Goal: Task Accomplishment & Management: Manage account settings

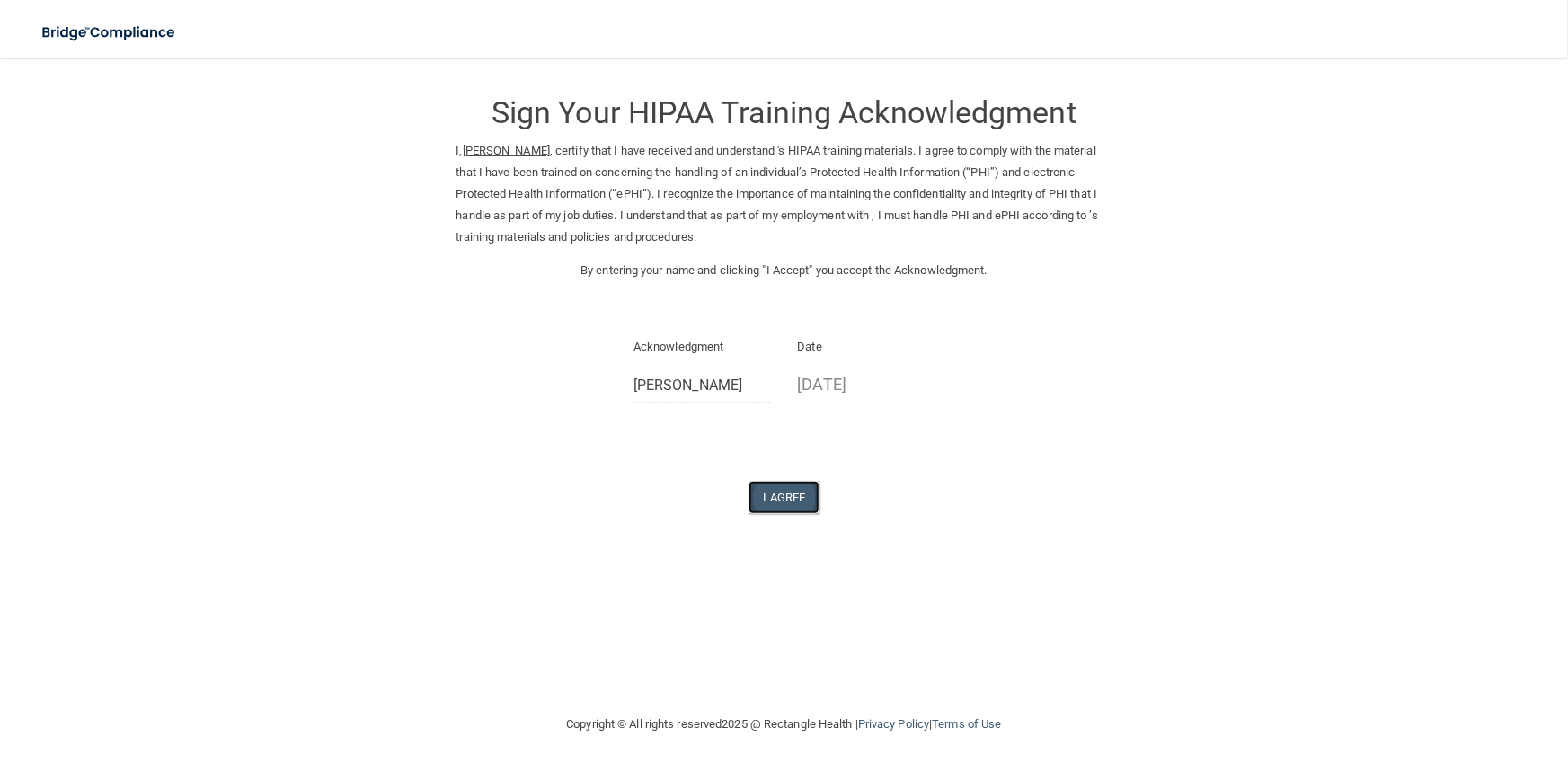
click at [777, 493] on button "I Agree" at bounding box center [784, 497] width 72 height 33
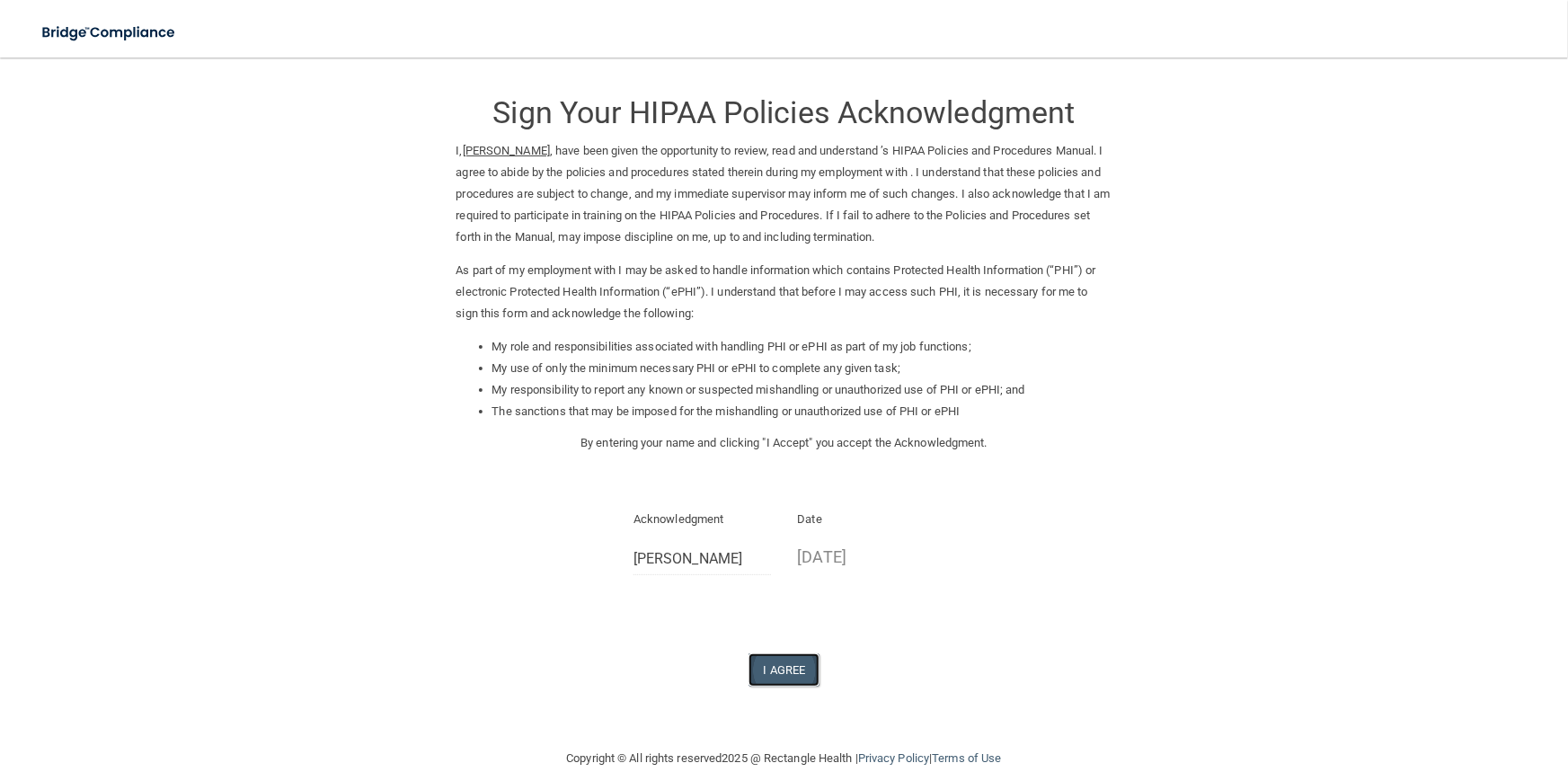
click at [759, 679] on button "I Agree" at bounding box center [784, 670] width 72 height 33
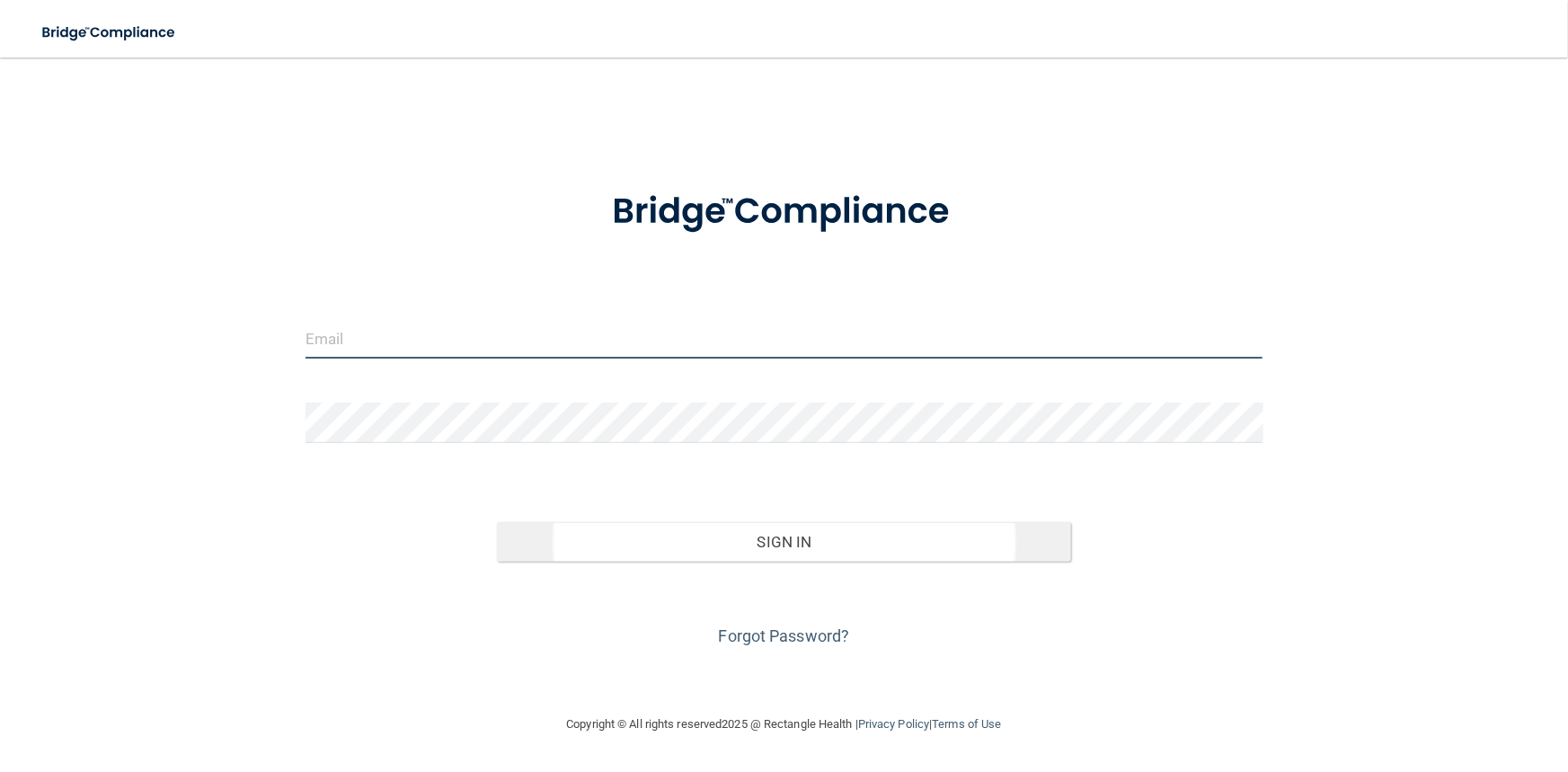
type input "latisha@harborviewdentists.com"
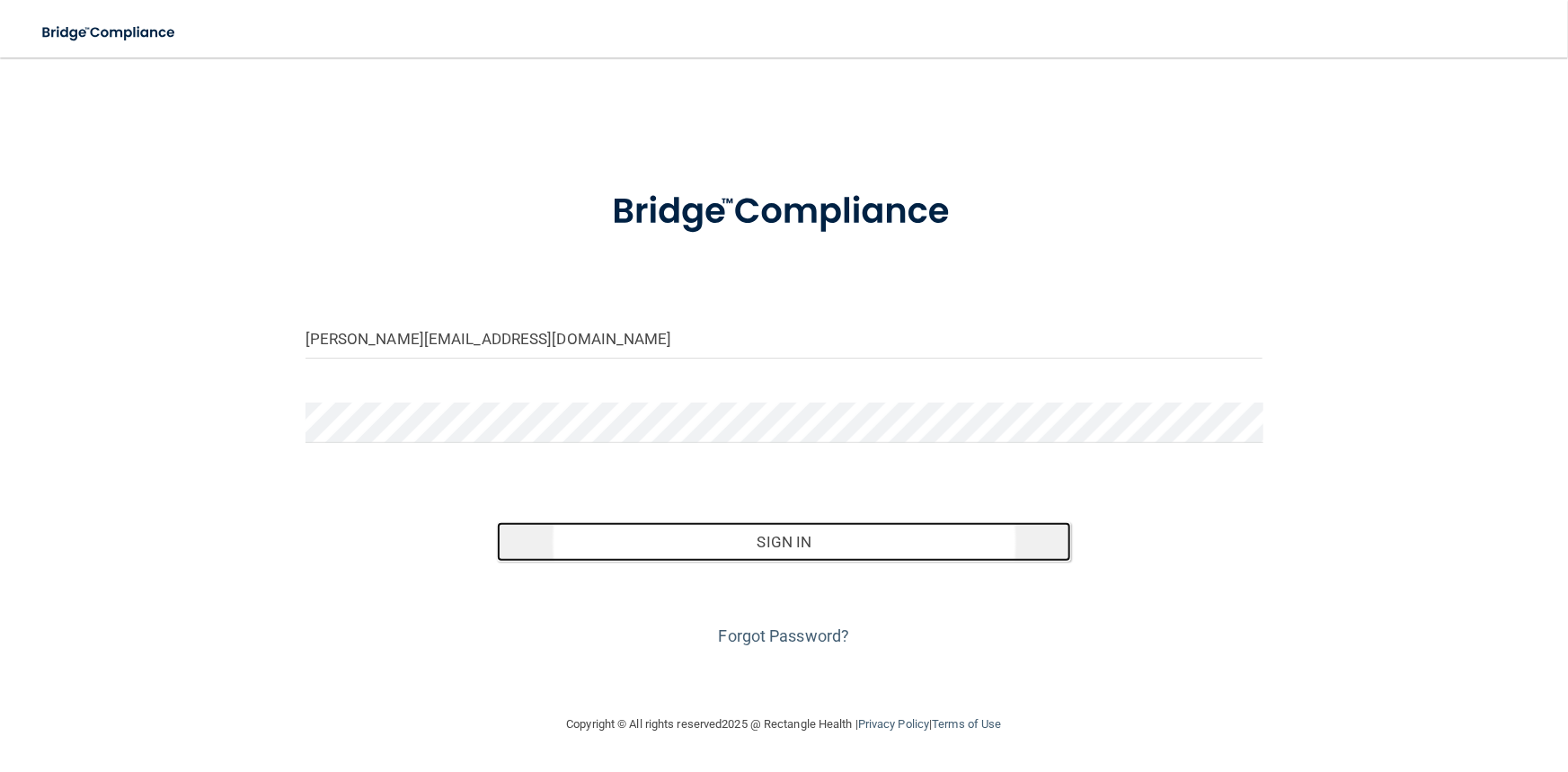
click at [751, 544] on button "Sign In" at bounding box center [783, 541] width 574 height 39
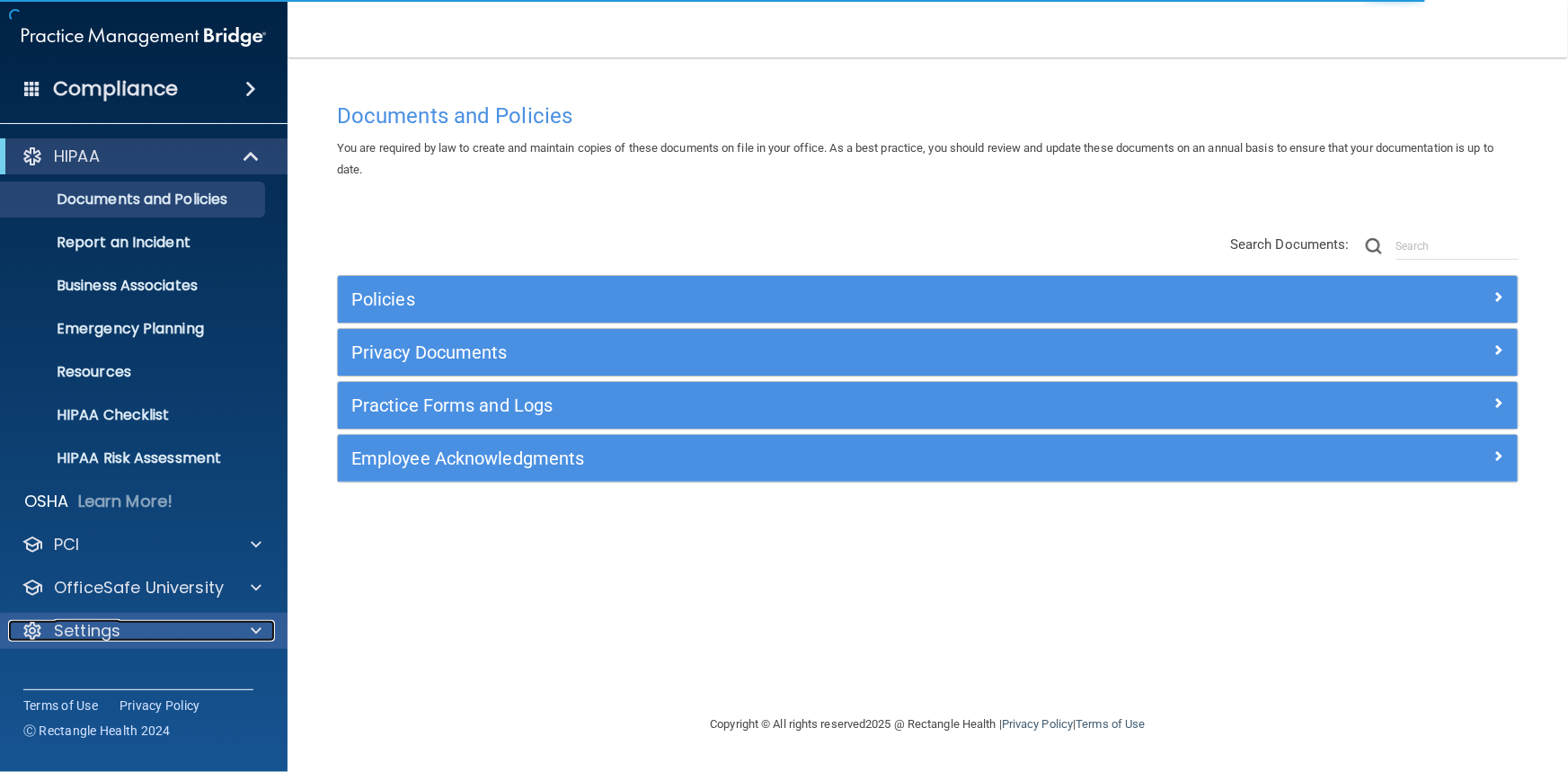
click at [129, 632] on div "Settings" at bounding box center [120, 631] width 223 height 22
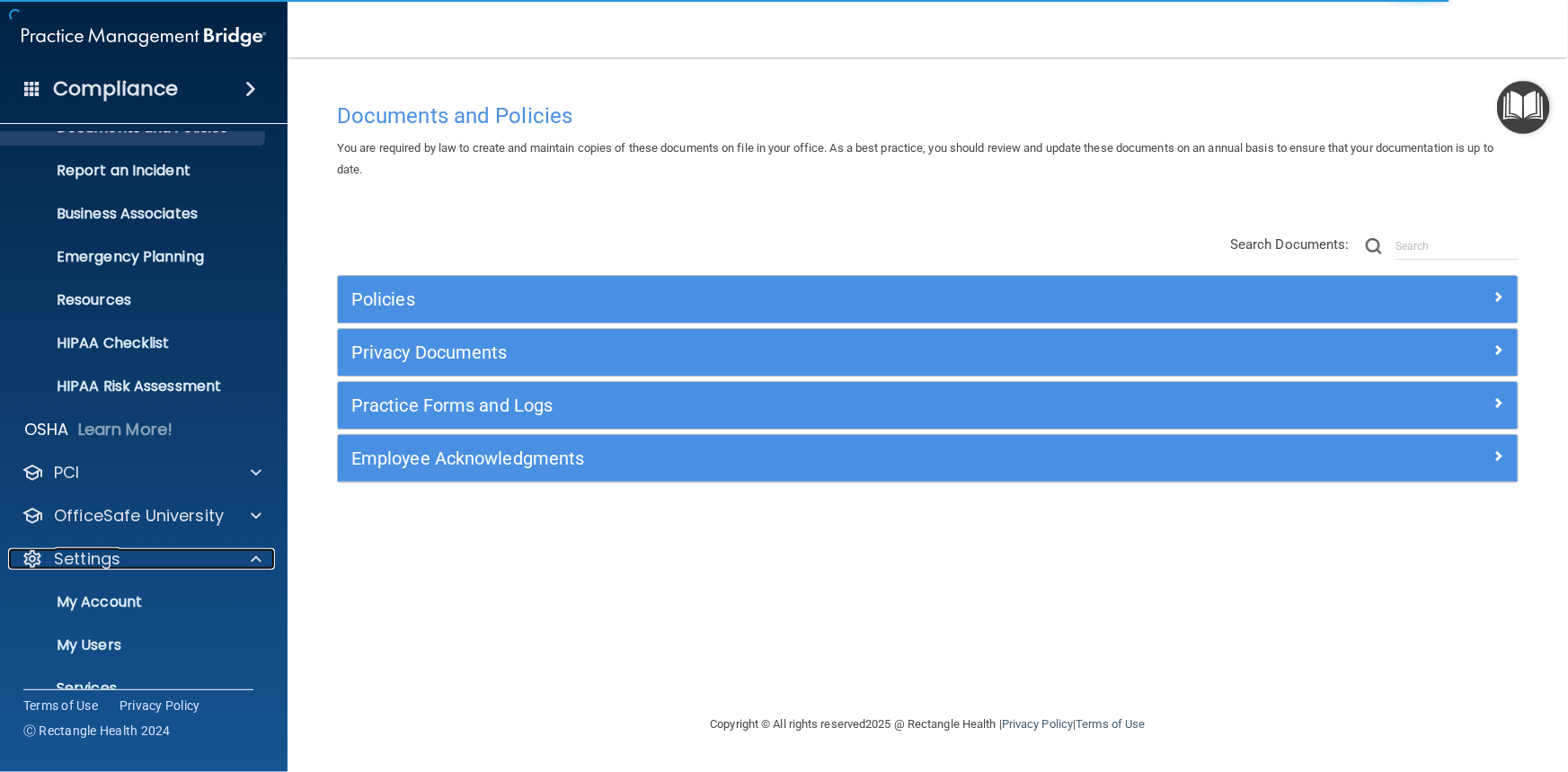
scroll to position [145, 0]
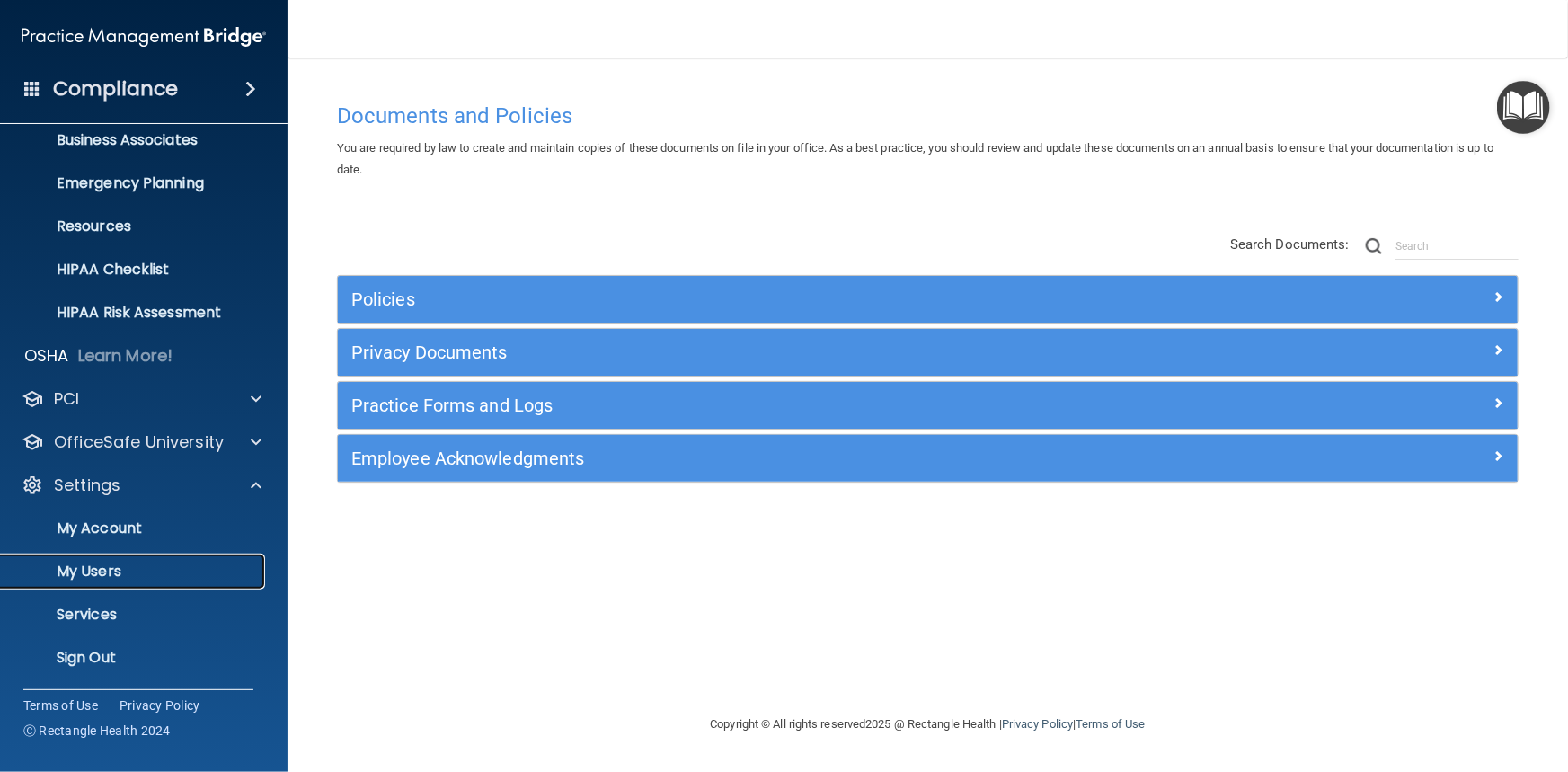
click at [107, 570] on p "My Users" at bounding box center [134, 571] width 246 height 18
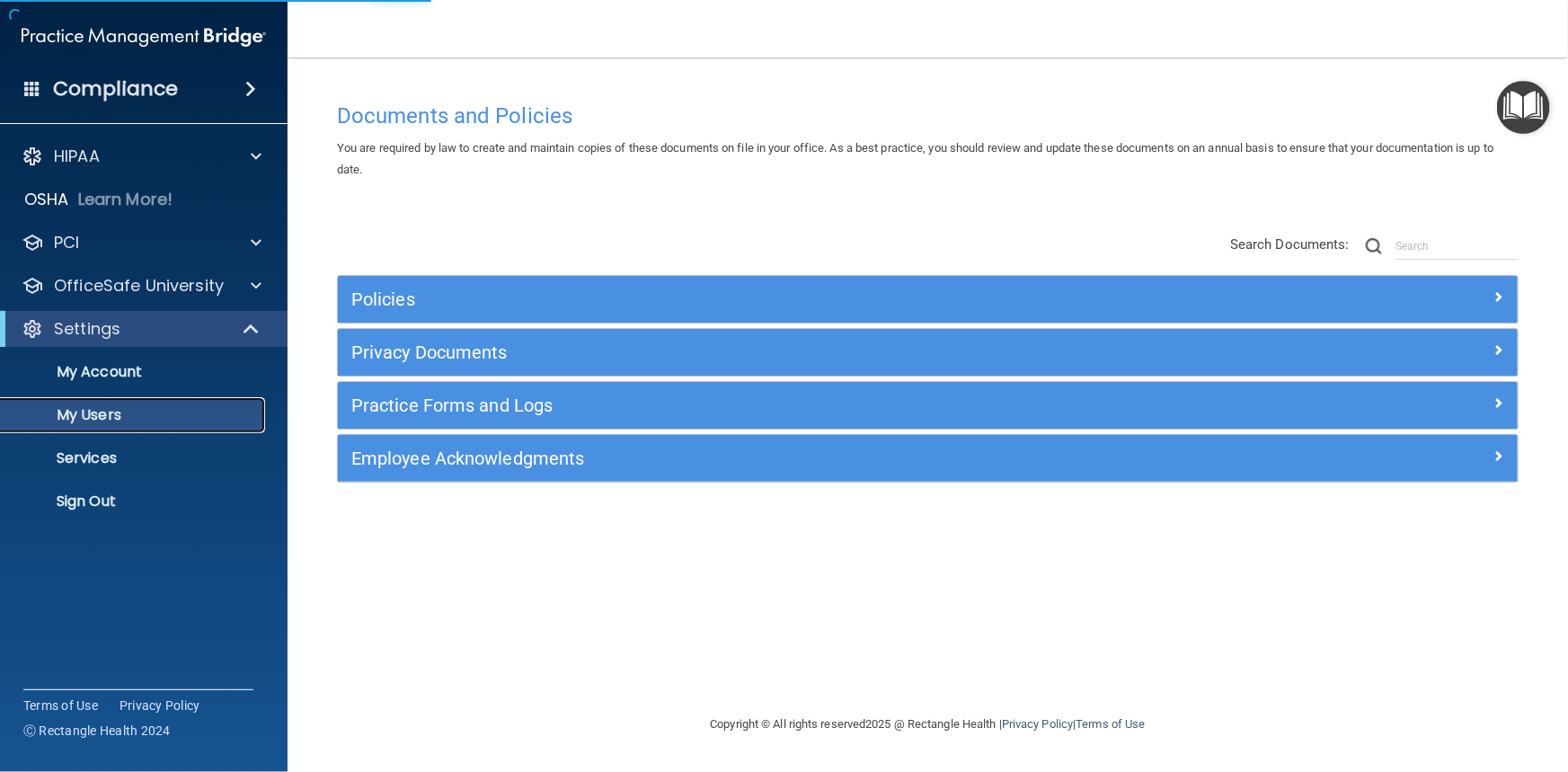
select select "20"
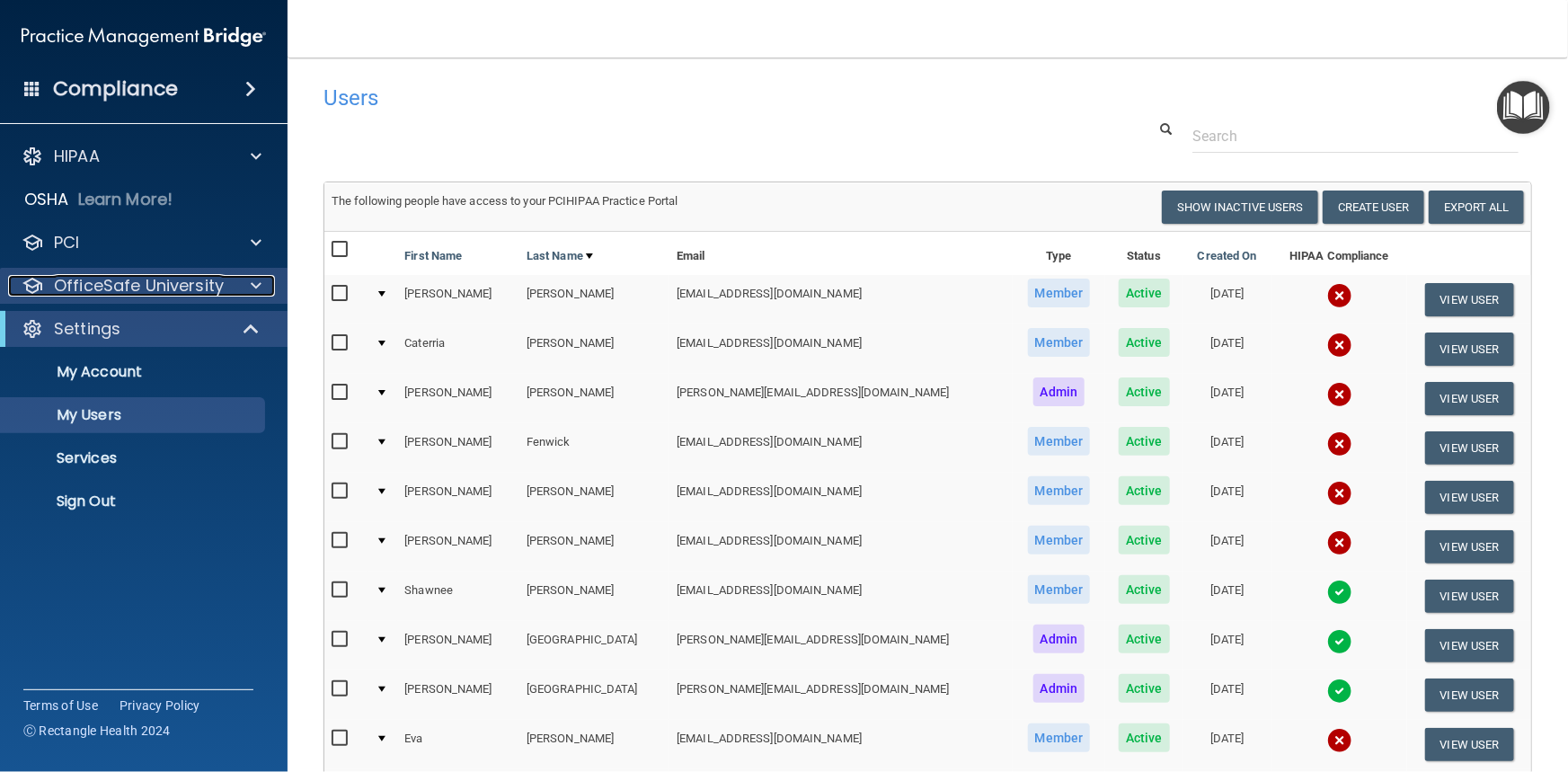
click at [119, 282] on p "OfficeSafe University" at bounding box center [139, 286] width 170 height 22
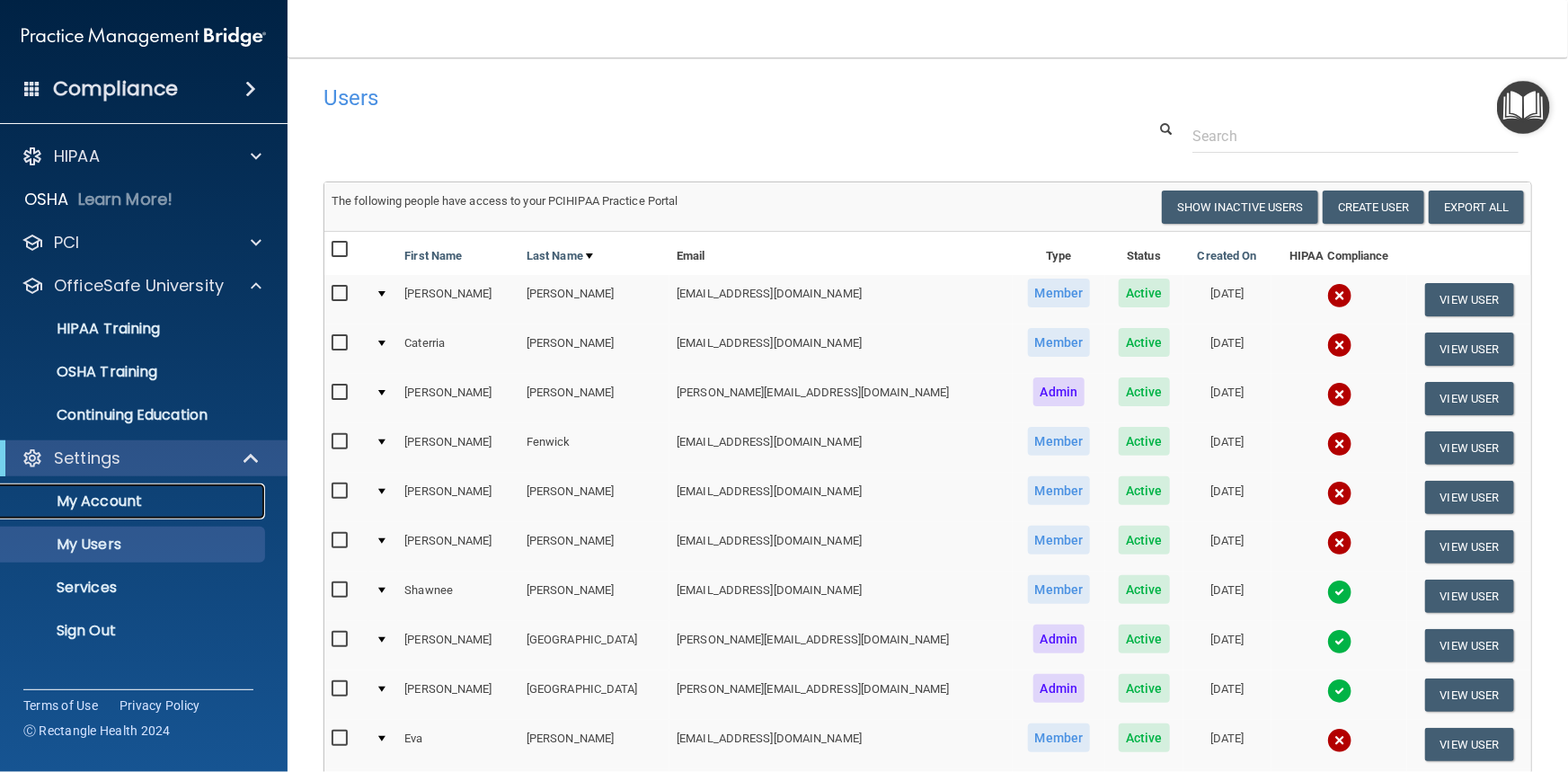
click at [126, 500] on p "My Account" at bounding box center [134, 501] width 246 height 18
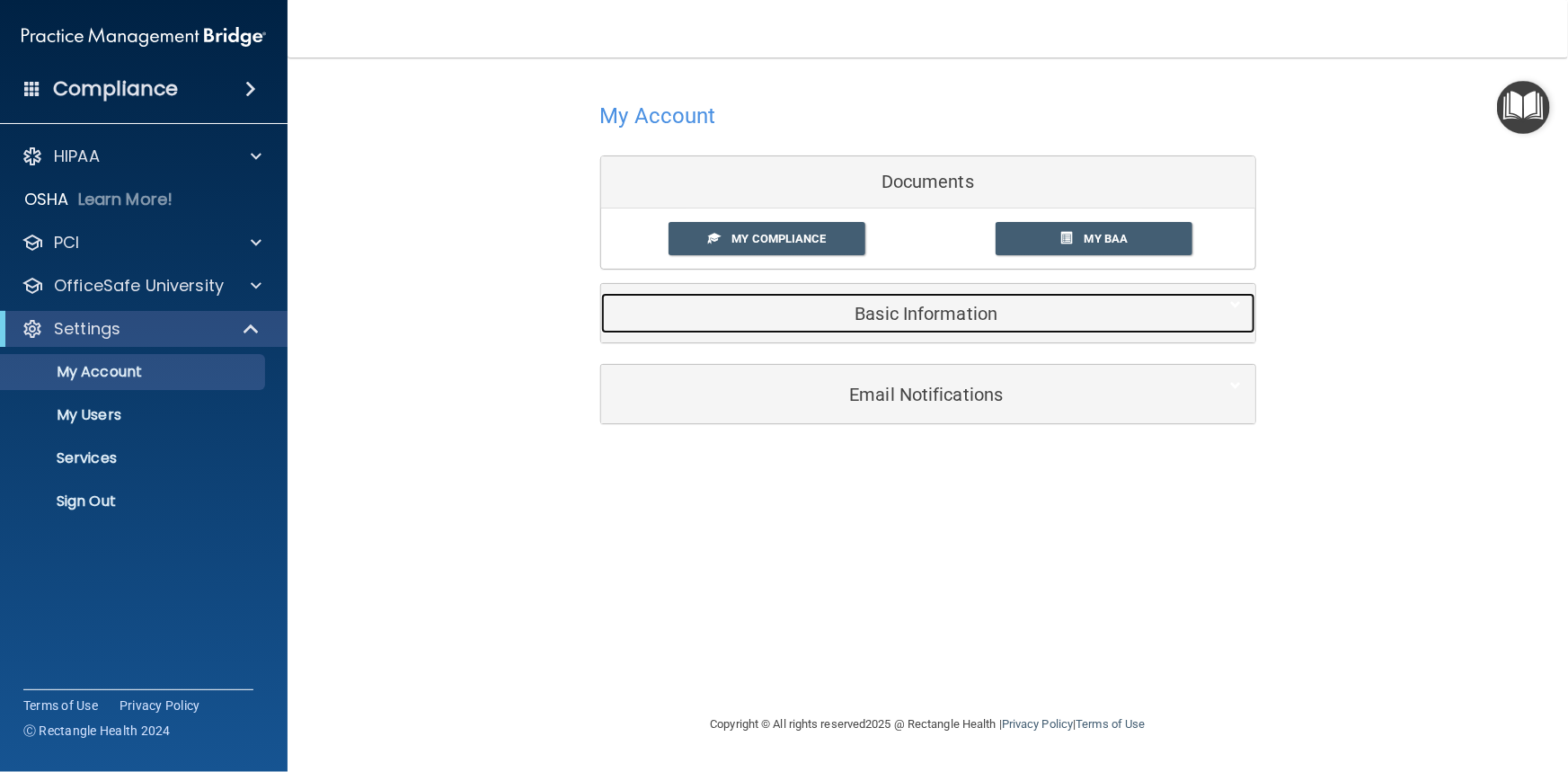
click at [782, 314] on h5 "Basic Information" at bounding box center [900, 314] width 572 height 20
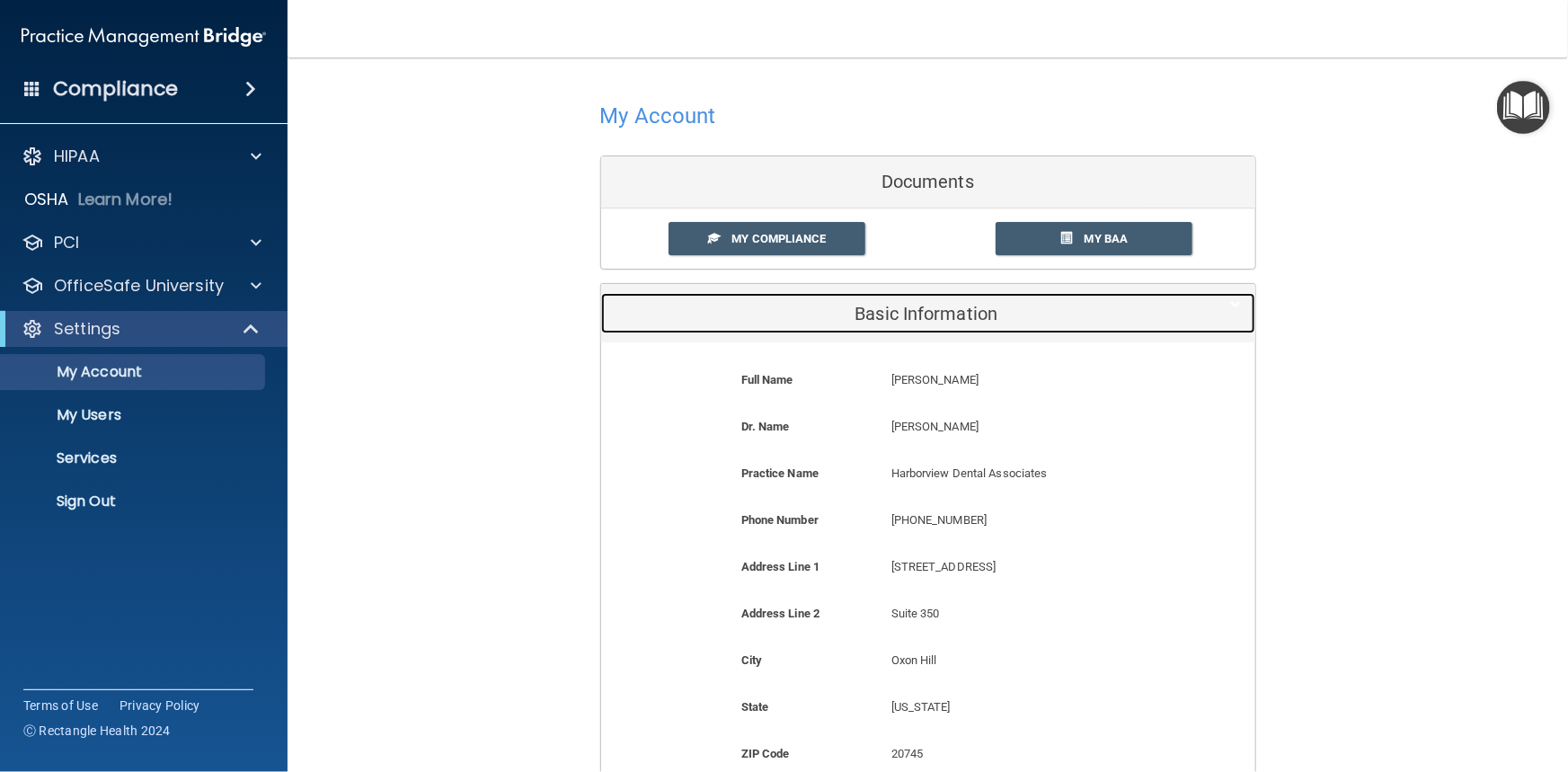
click at [782, 314] on h5 "Basic Information" at bounding box center [900, 314] width 572 height 20
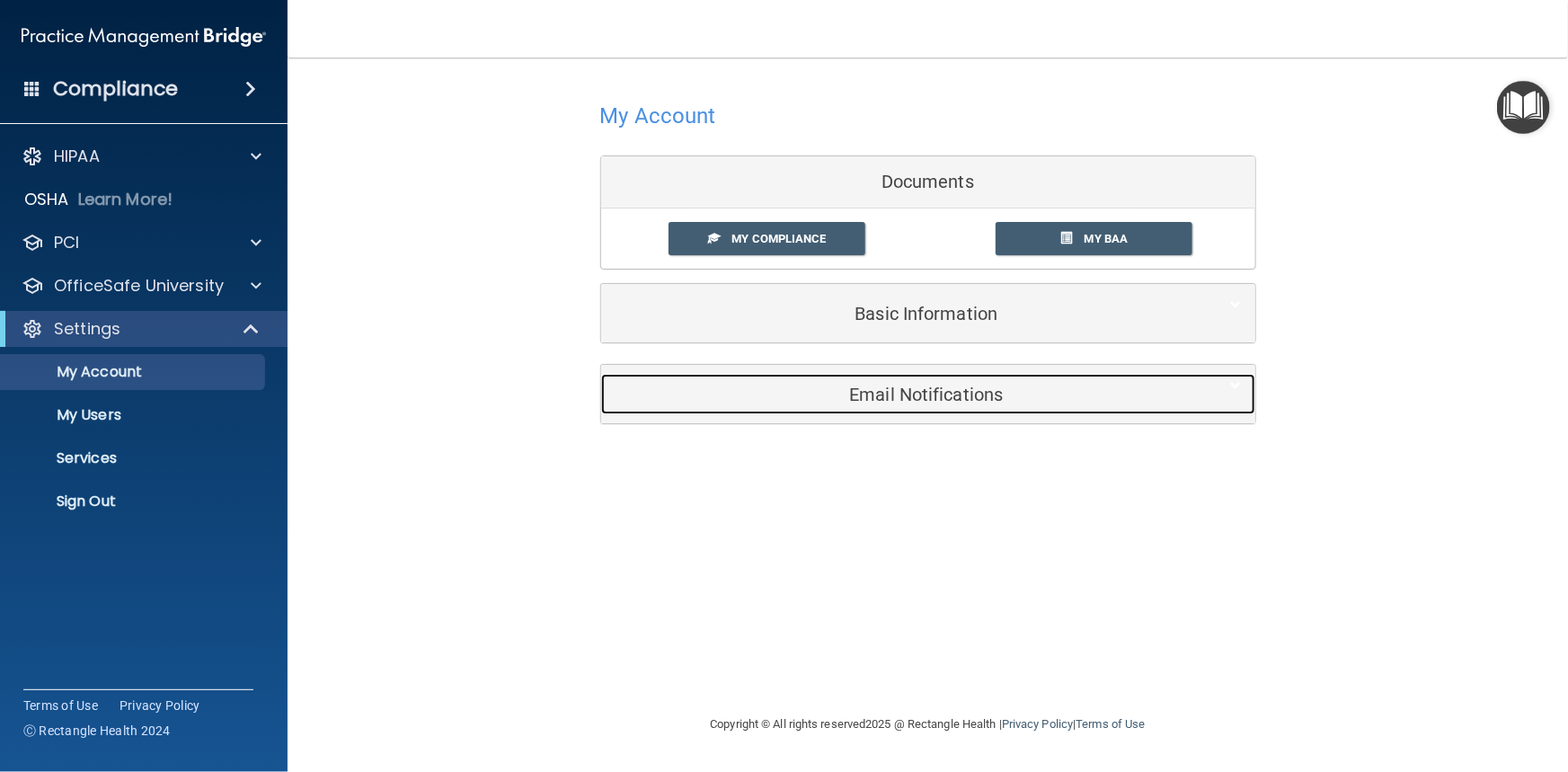
click at [772, 390] on h5 "Email Notifications" at bounding box center [900, 394] width 572 height 20
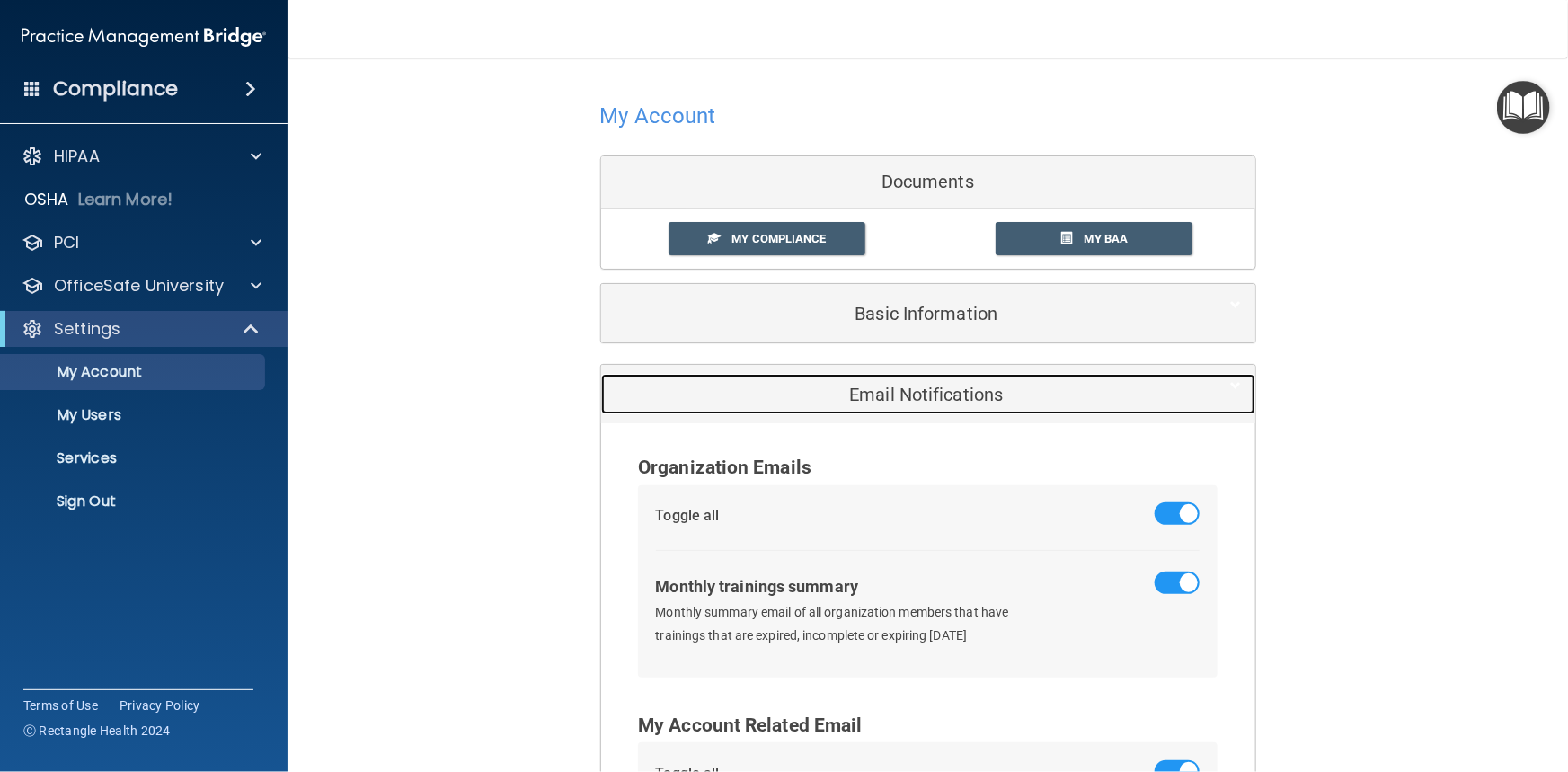
click at [772, 390] on h5 "Email Notifications" at bounding box center [900, 394] width 572 height 20
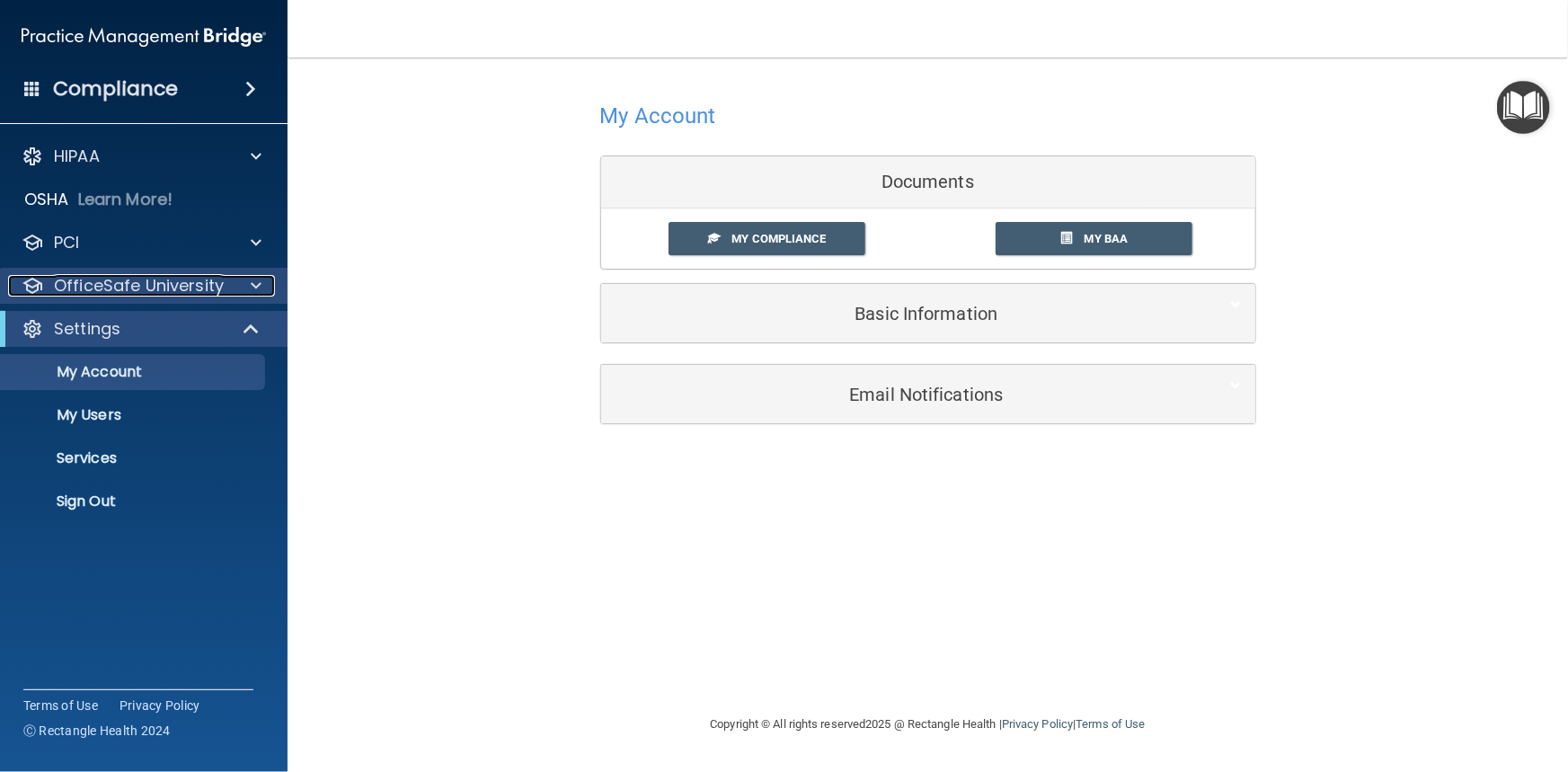
click at [217, 291] on p "OfficeSafe University" at bounding box center [139, 286] width 170 height 22
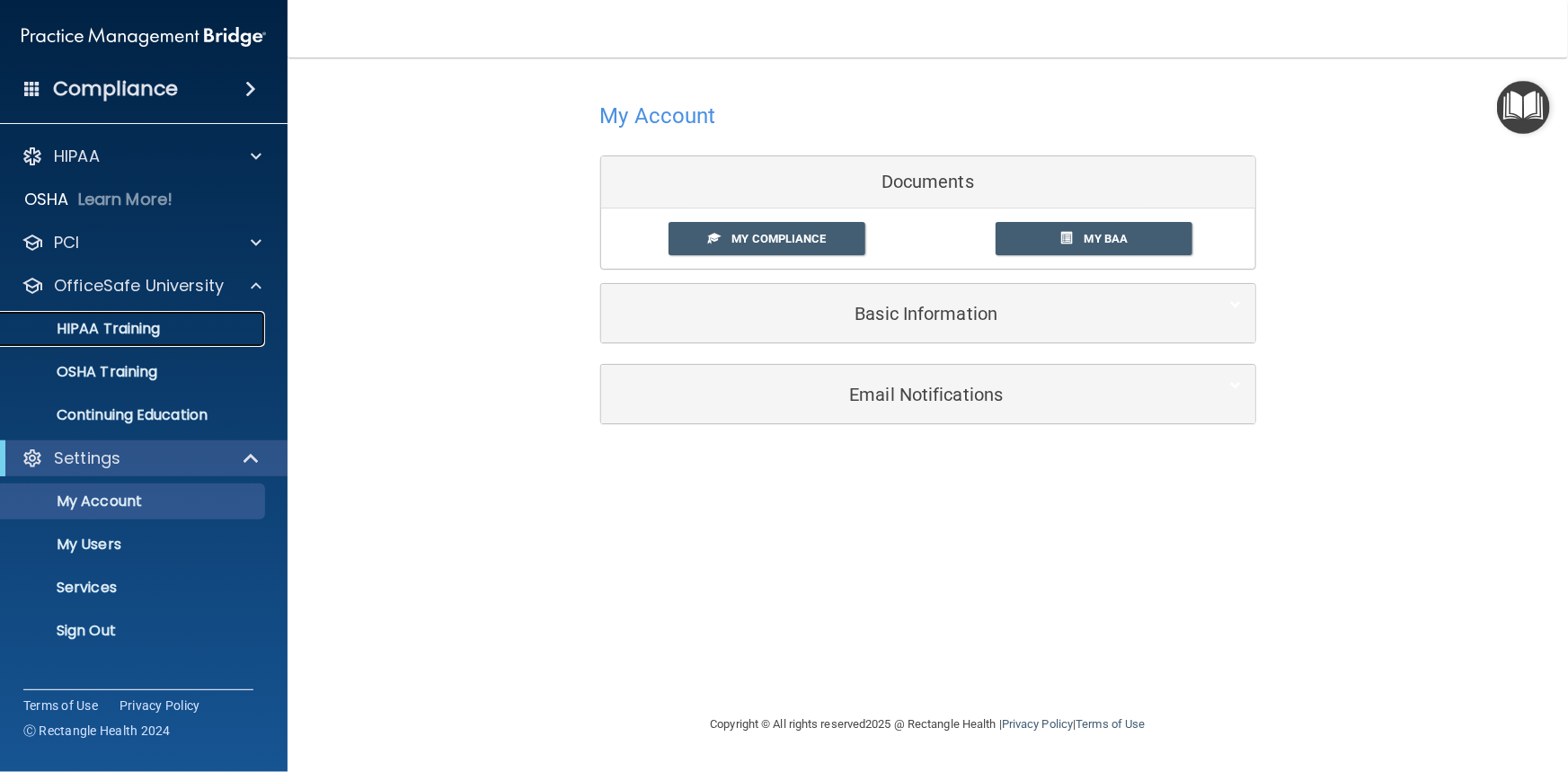
click at [155, 326] on p "HIPAA Training" at bounding box center [86, 329] width 148 height 18
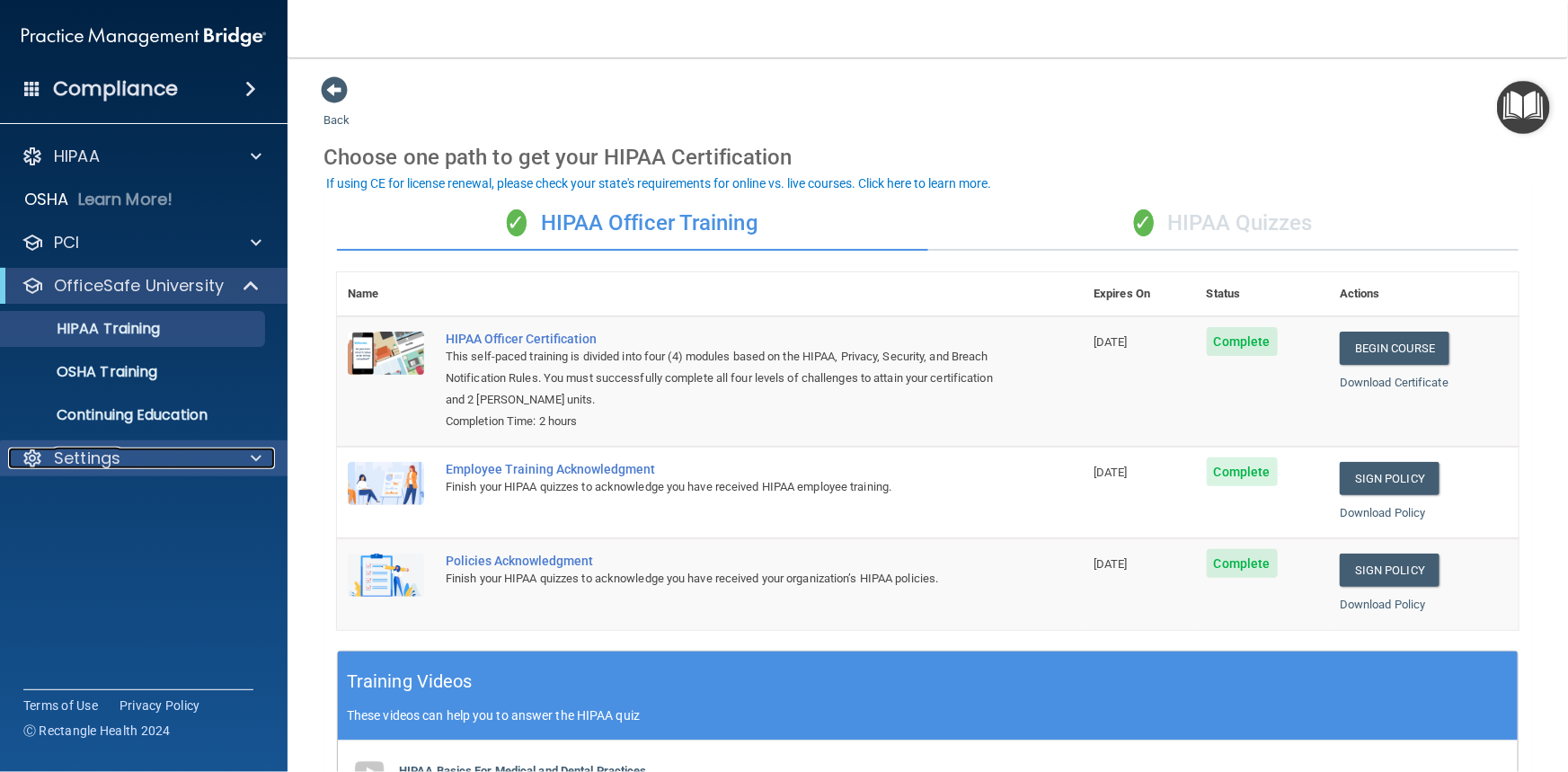
click at [193, 457] on div "Settings" at bounding box center [120, 458] width 223 height 22
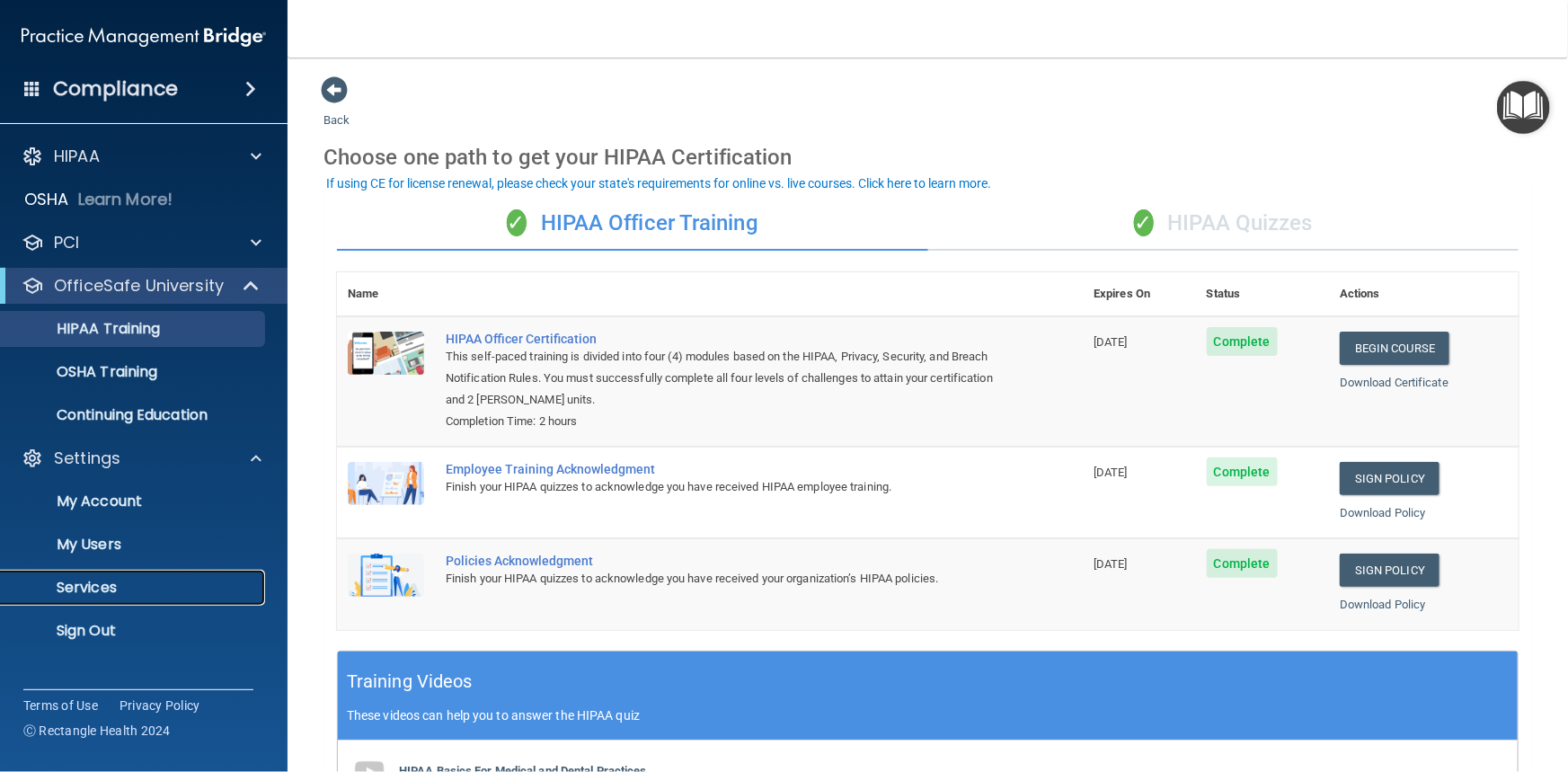
click at [98, 573] on link "Services" at bounding box center [123, 587] width 283 height 36
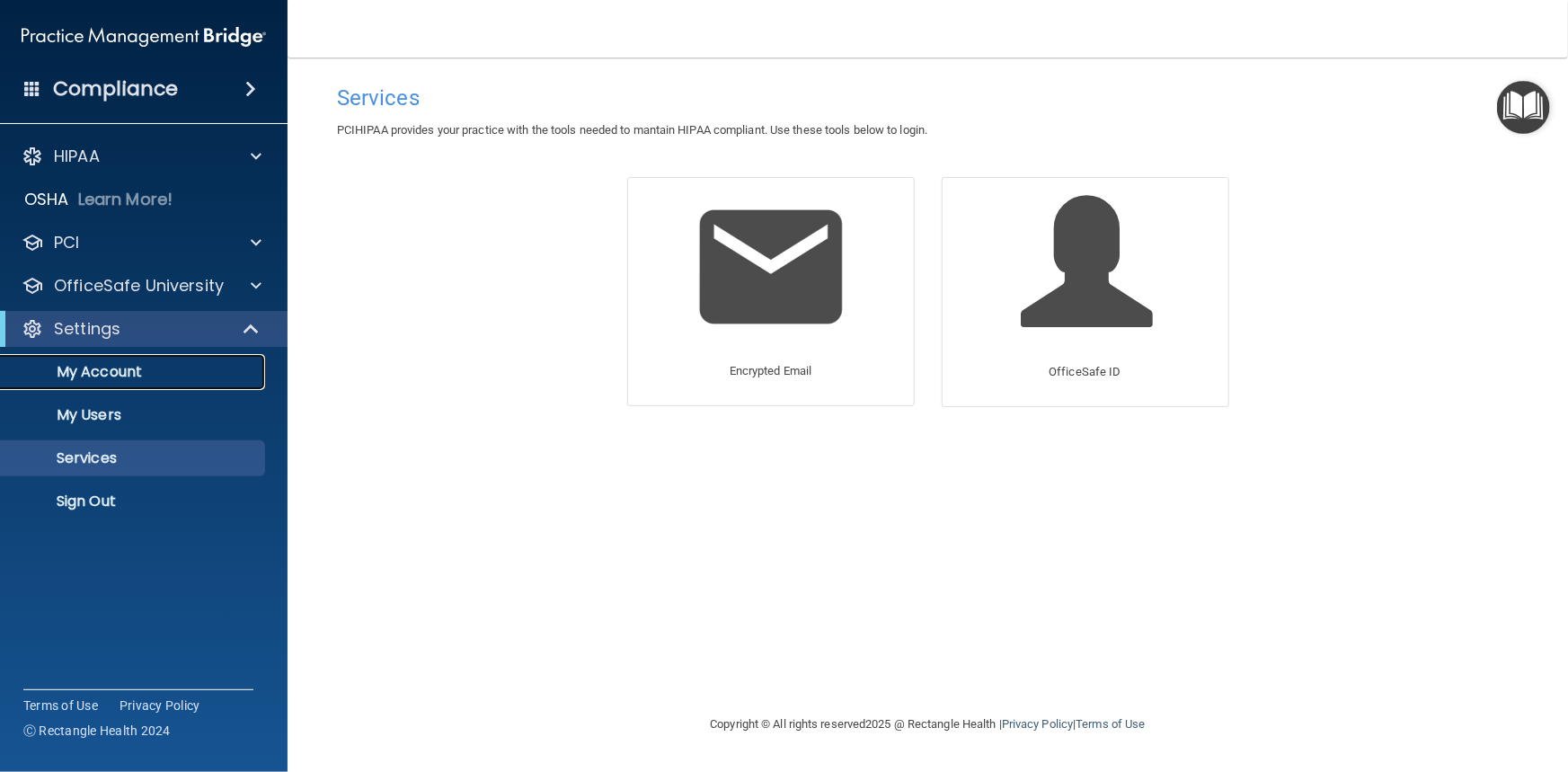
click at [107, 377] on p "My Account" at bounding box center [134, 372] width 246 height 18
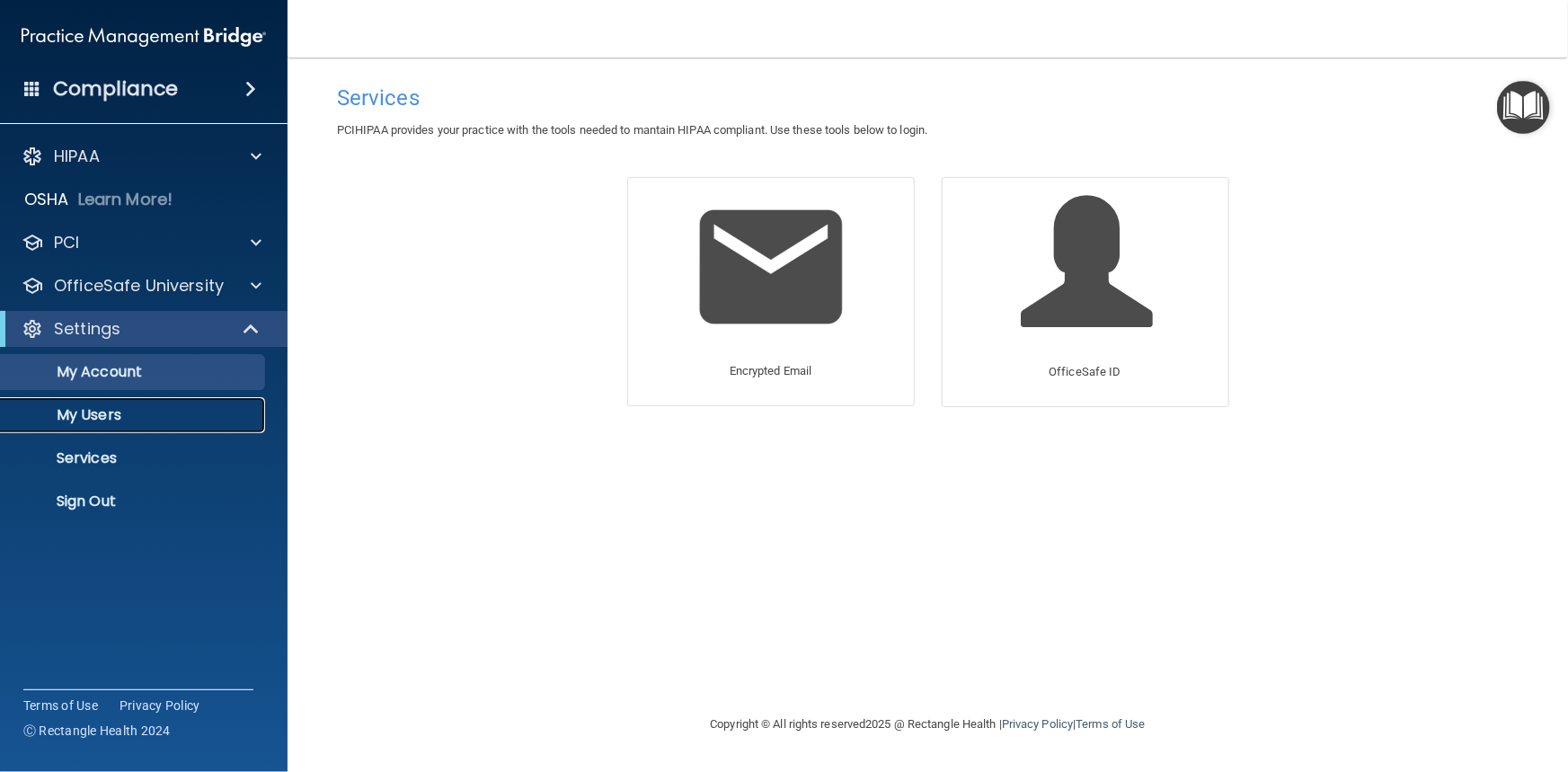
click at [99, 413] on p "My Users" at bounding box center [134, 415] width 246 height 18
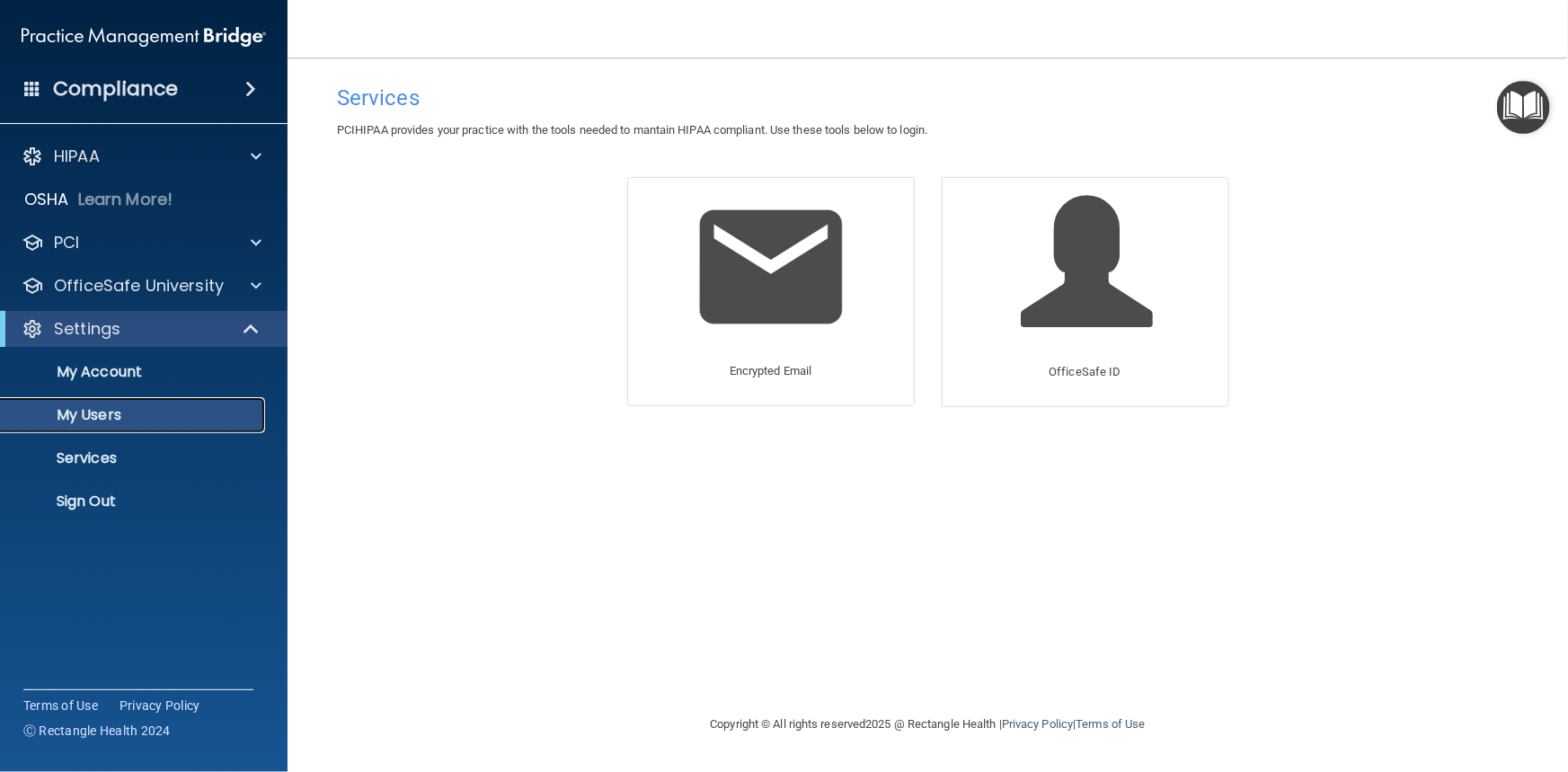
select select "20"
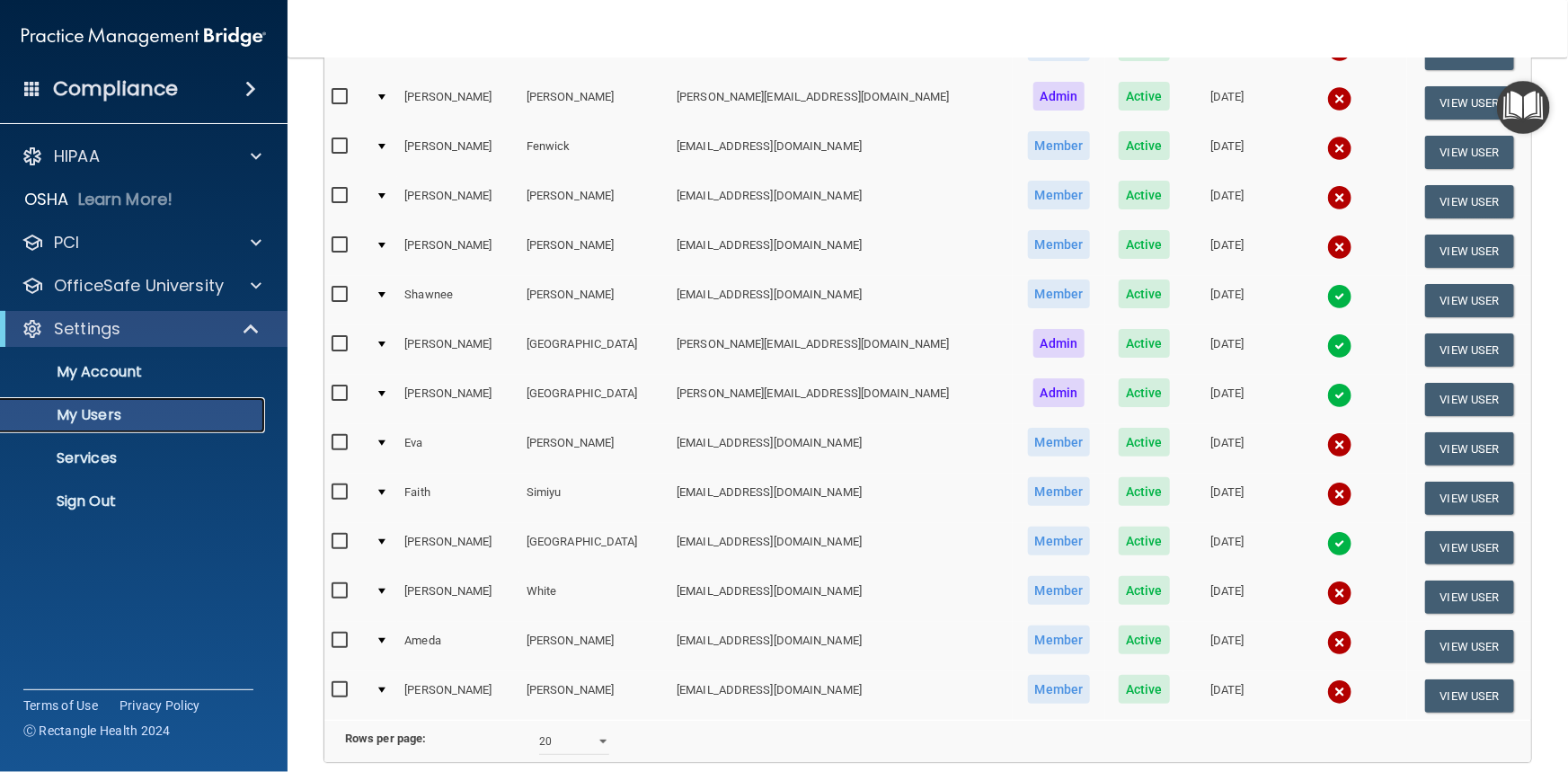
scroll to position [326, 0]
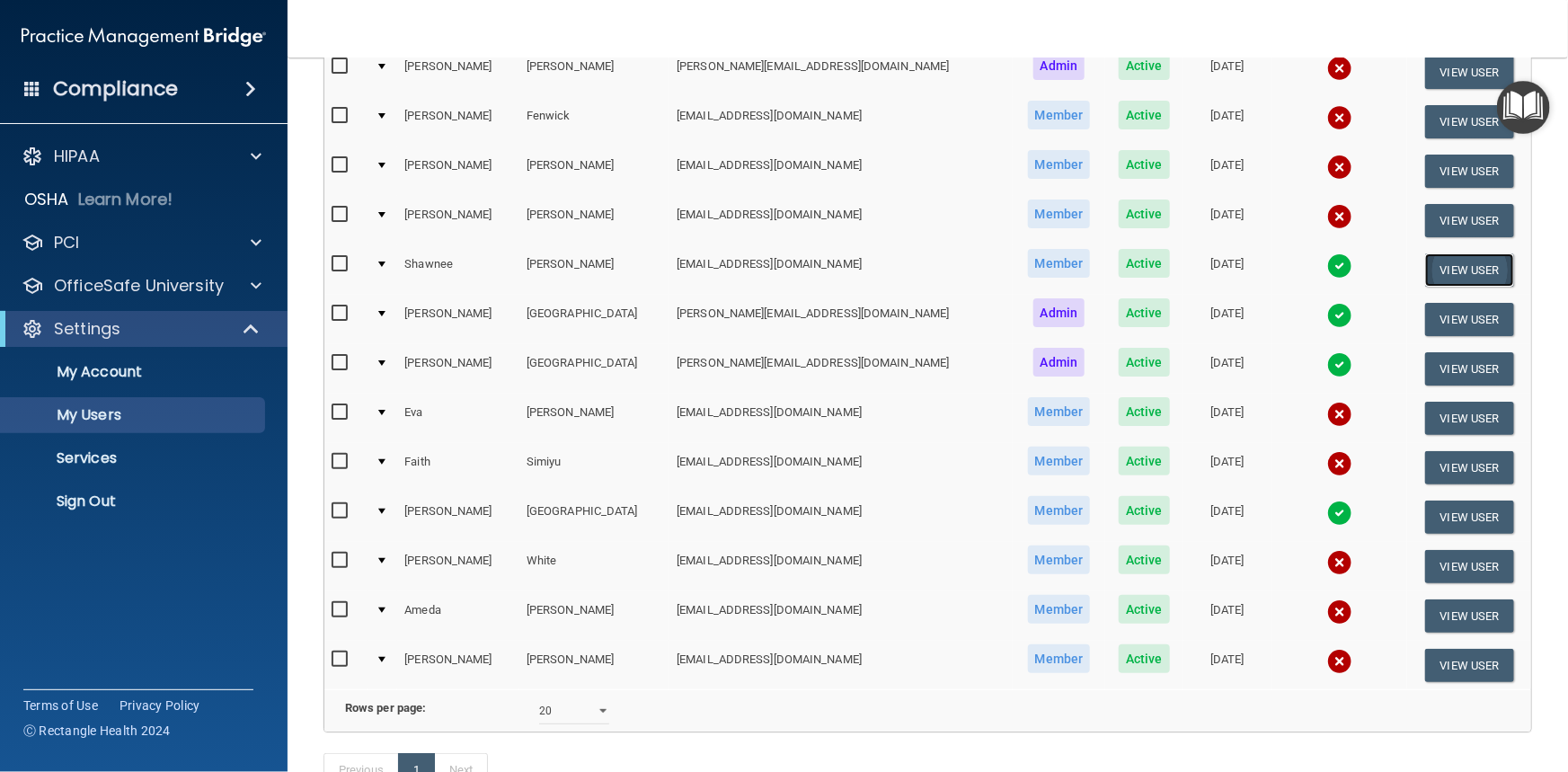
click at [1438, 269] on button "View User" at bounding box center [1469, 270] width 89 height 33
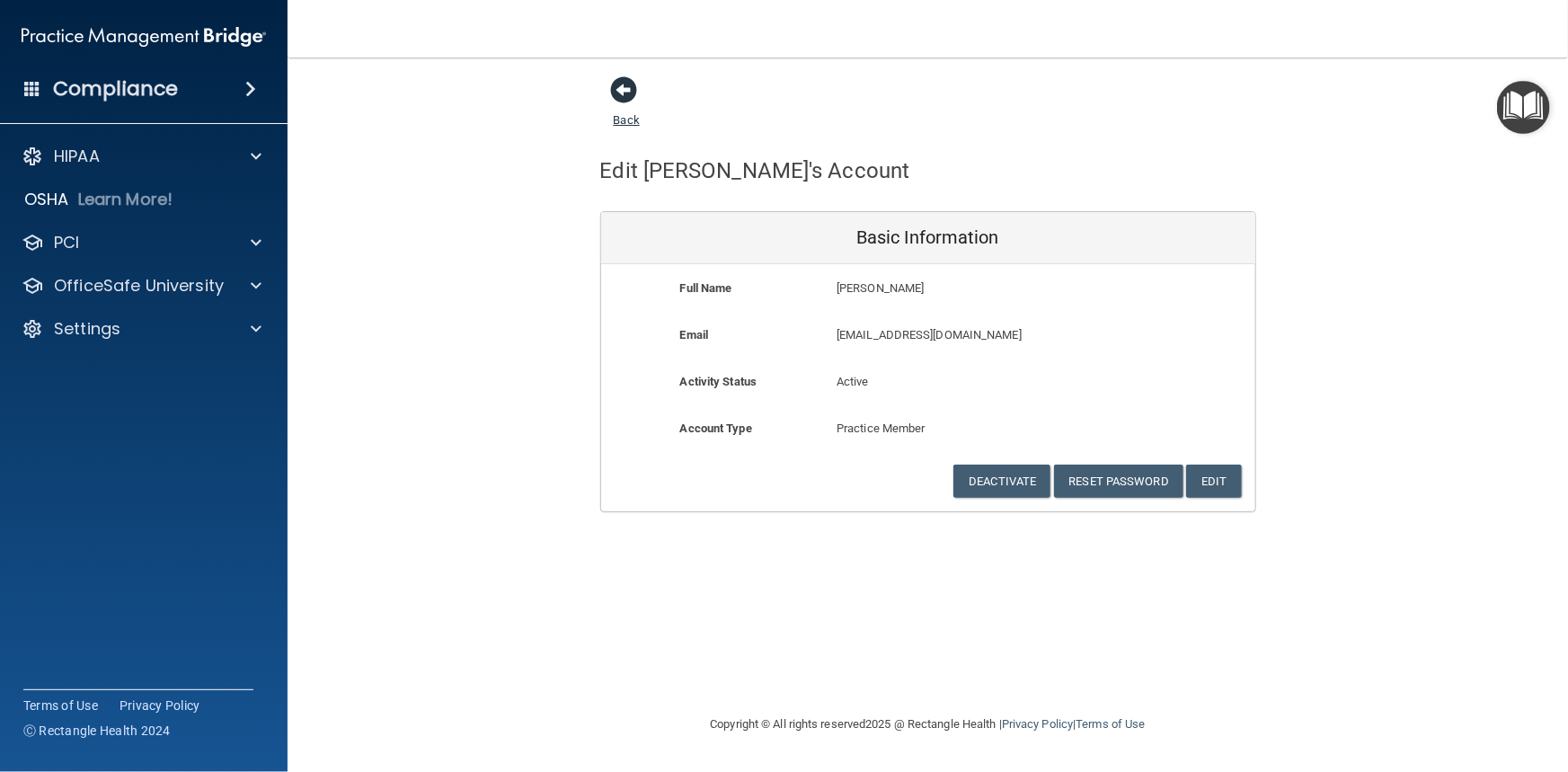
click at [625, 96] on span at bounding box center [624, 90] width 27 height 27
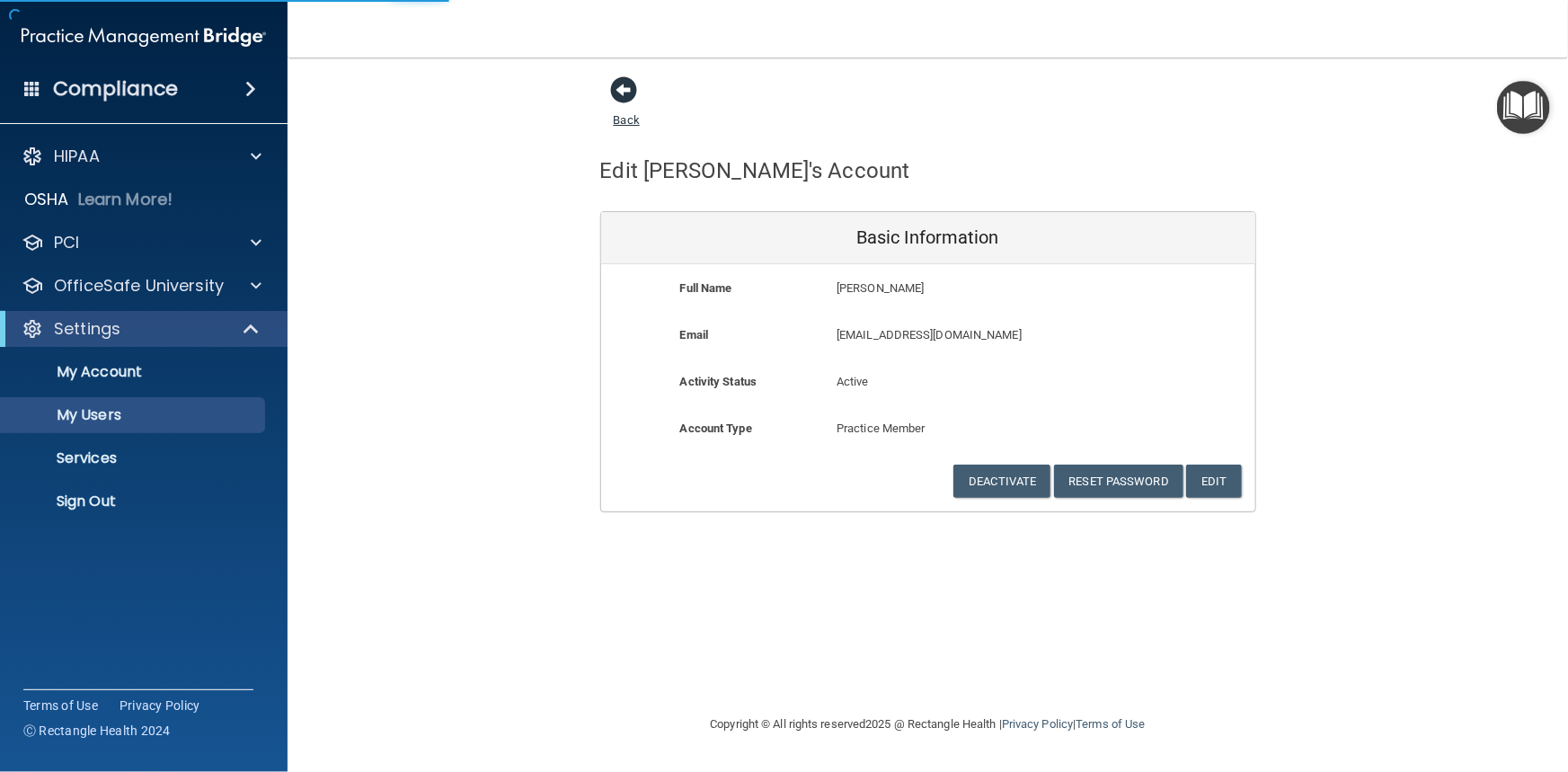
select select "20"
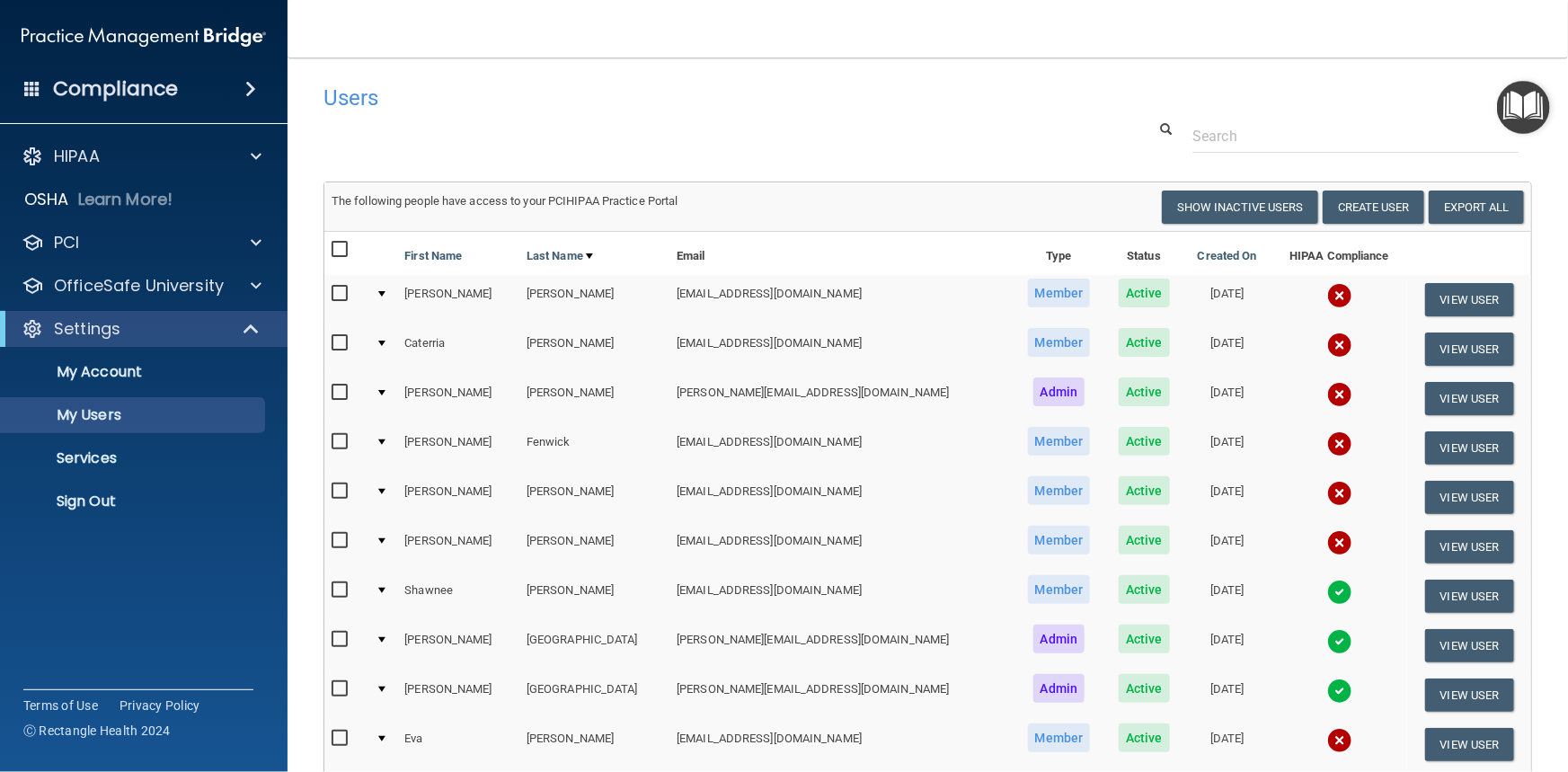
click at [389, 590] on td at bounding box center [383, 596] width 29 height 49
click at [385, 588] on div at bounding box center [382, 590] width 7 height 5
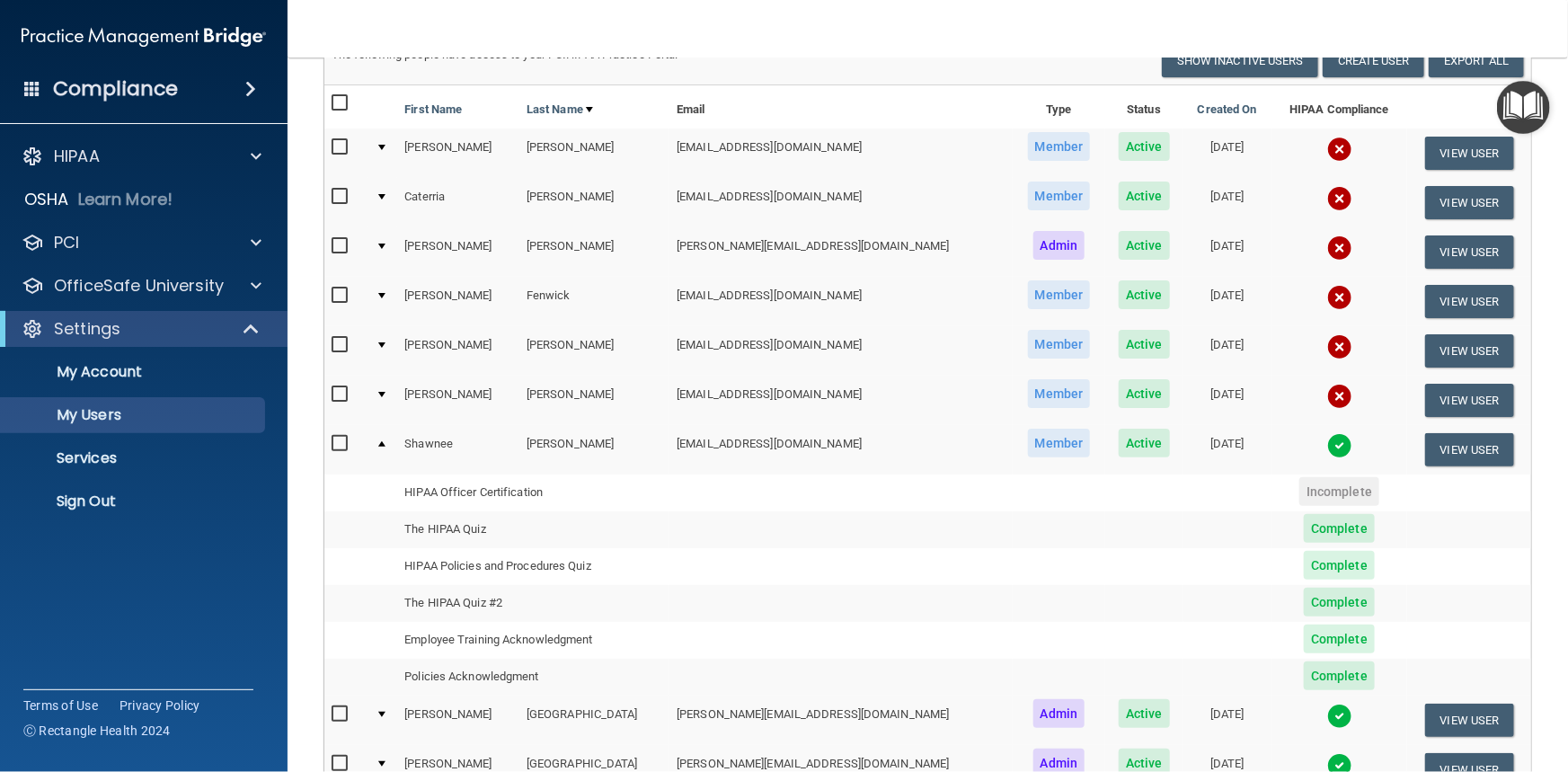
scroll to position [162, 0]
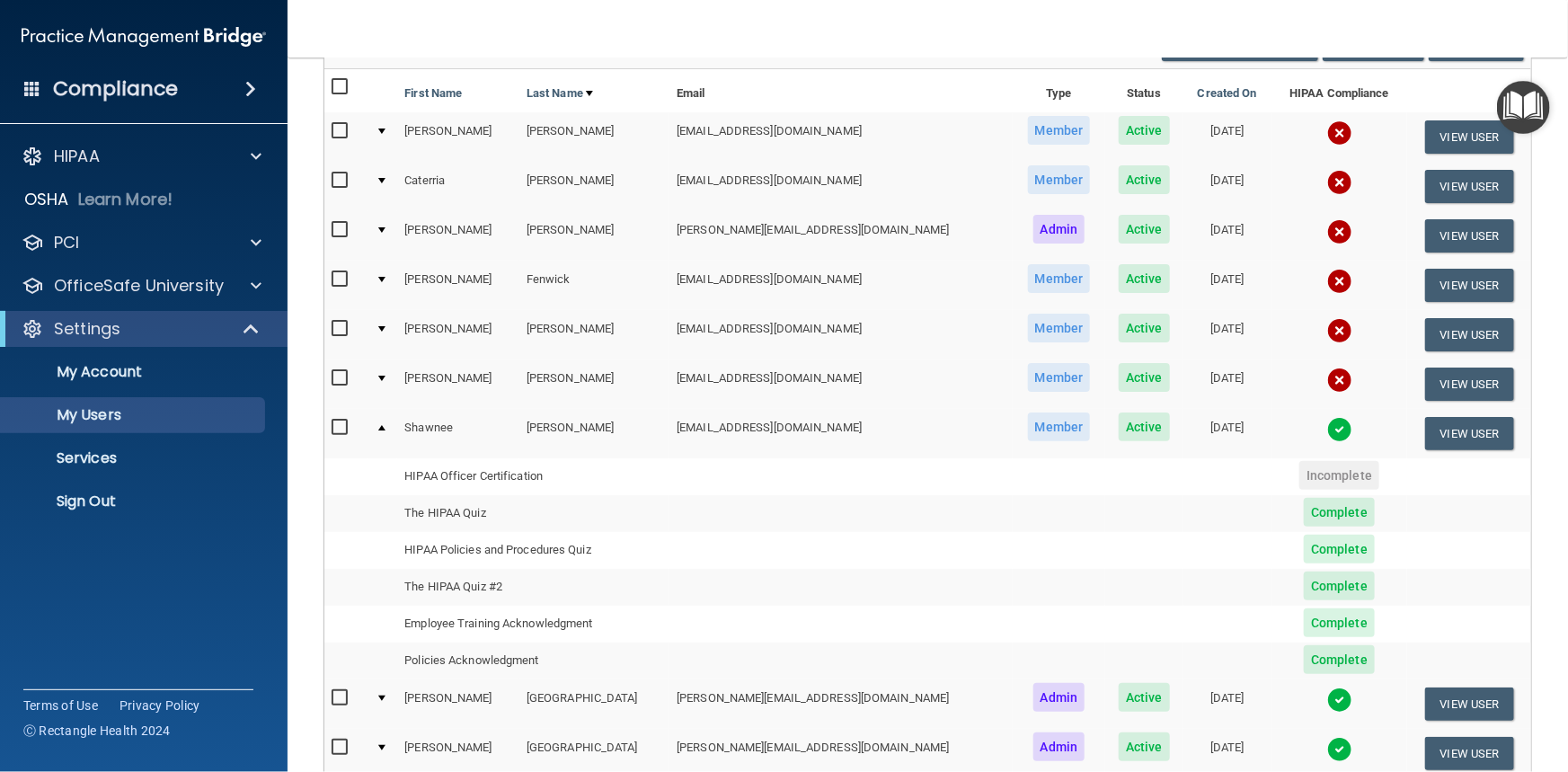
click at [389, 424] on td at bounding box center [383, 433] width 29 height 48
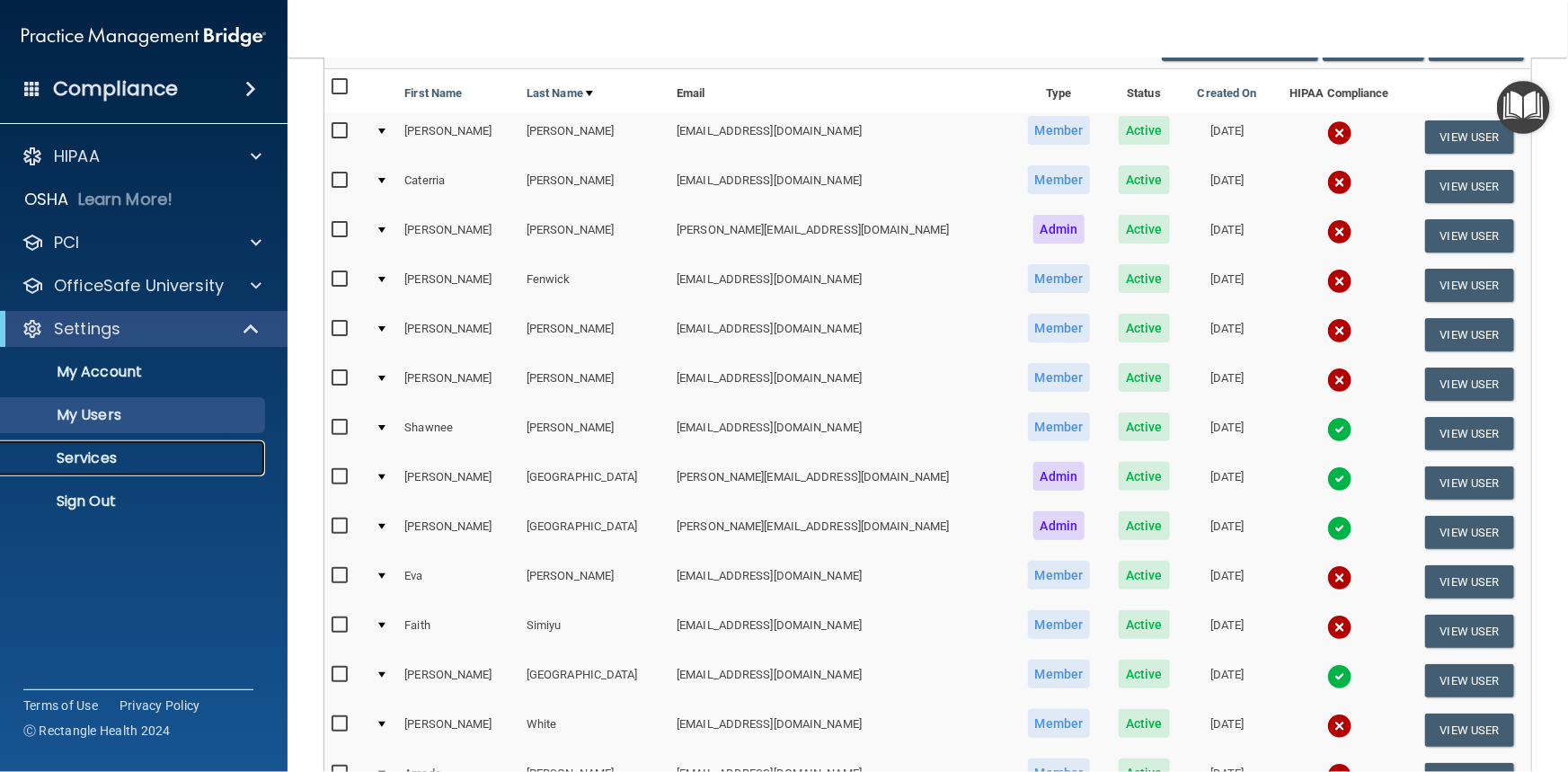
click at [97, 452] on p "Services" at bounding box center [134, 458] width 246 height 18
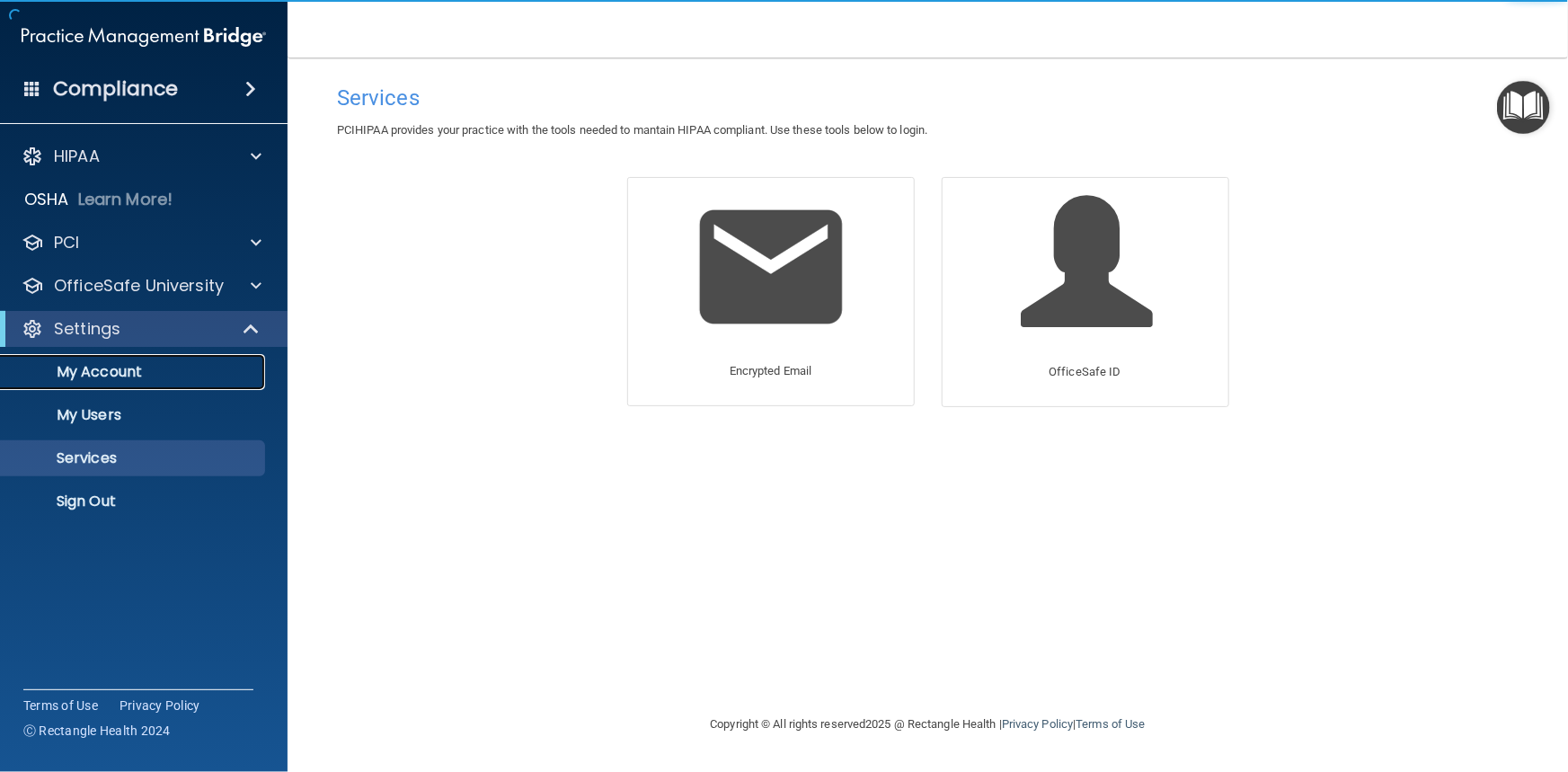
click at [88, 369] on p "My Account" at bounding box center [134, 372] width 246 height 18
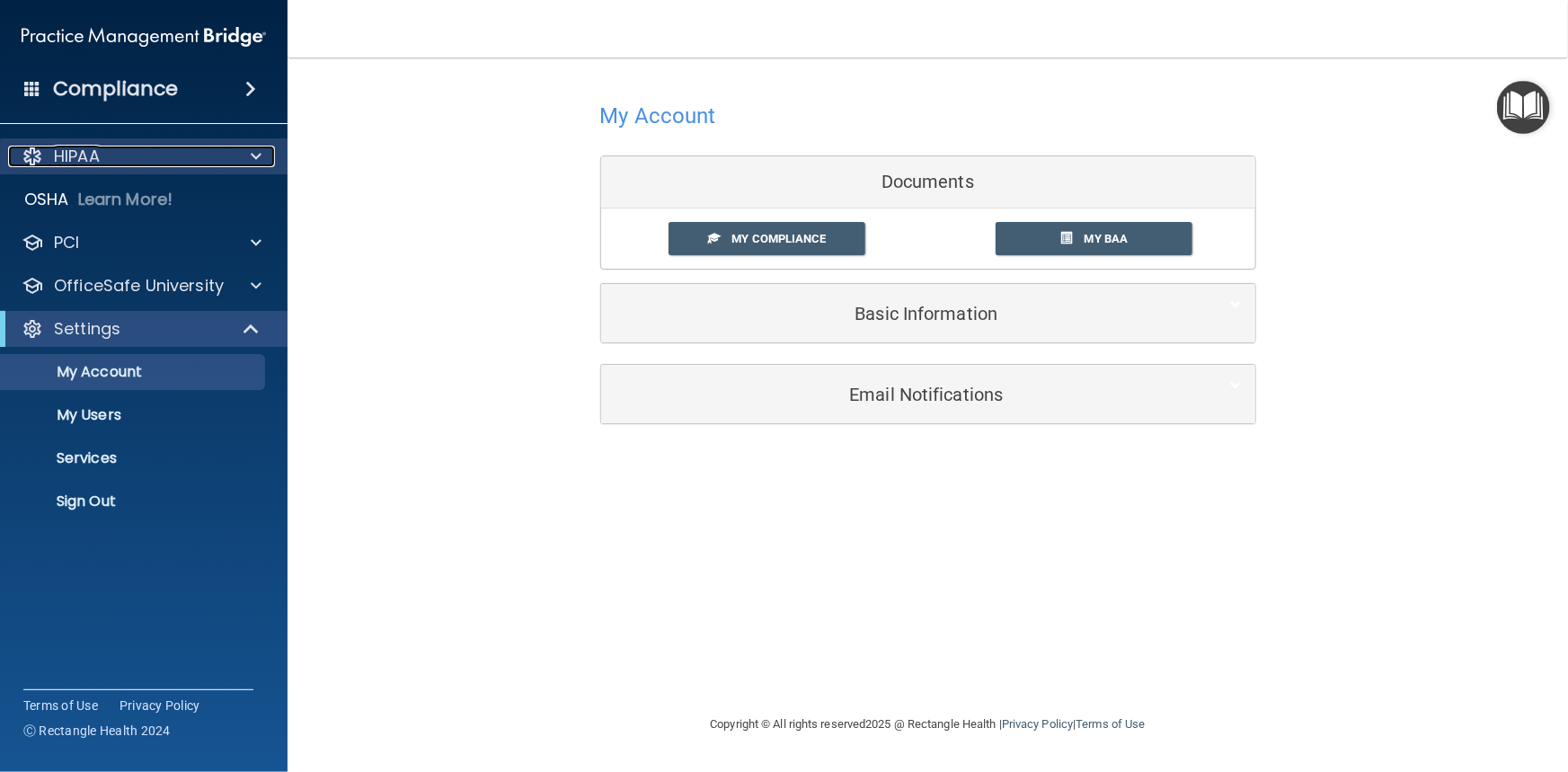
click at [247, 154] on div at bounding box center [253, 156] width 45 height 22
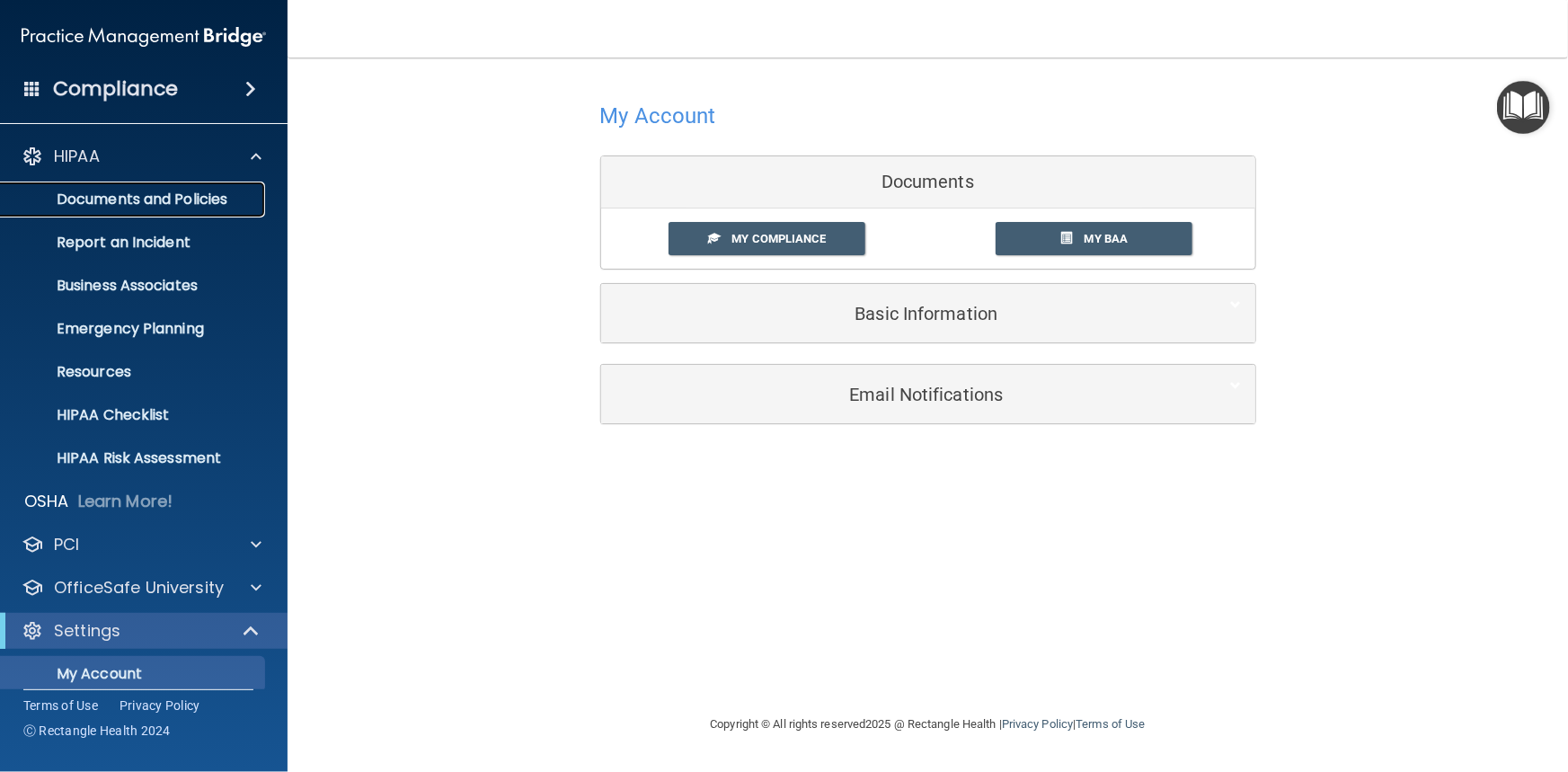
click at [152, 201] on p "Documents and Policies" at bounding box center [134, 200] width 246 height 18
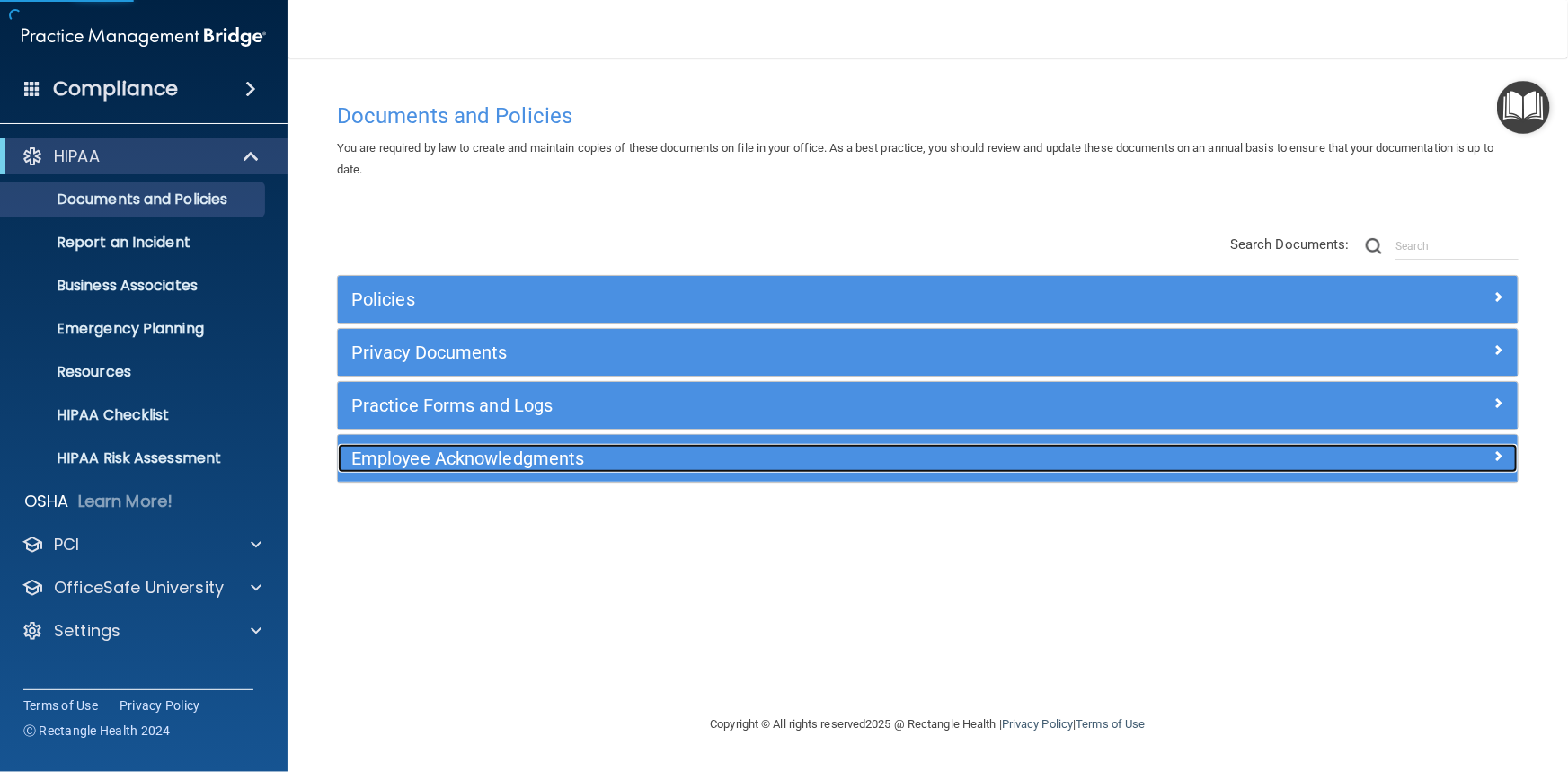
click at [564, 454] on h5 "Employee Acknowledgments" at bounding box center [780, 458] width 858 height 20
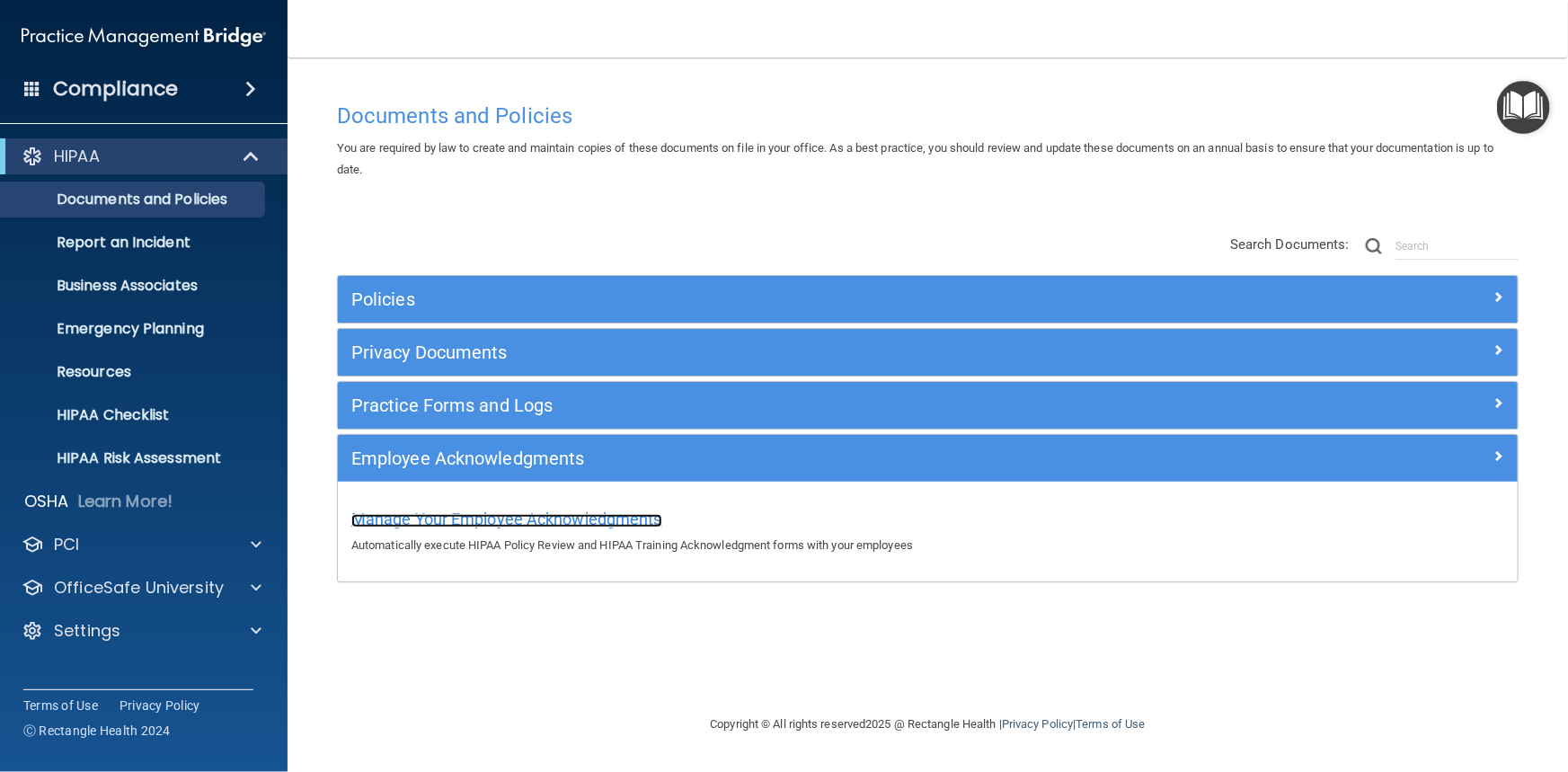
click at [594, 513] on span "Manage Your Employee Acknowledgments" at bounding box center [507, 518] width 311 height 19
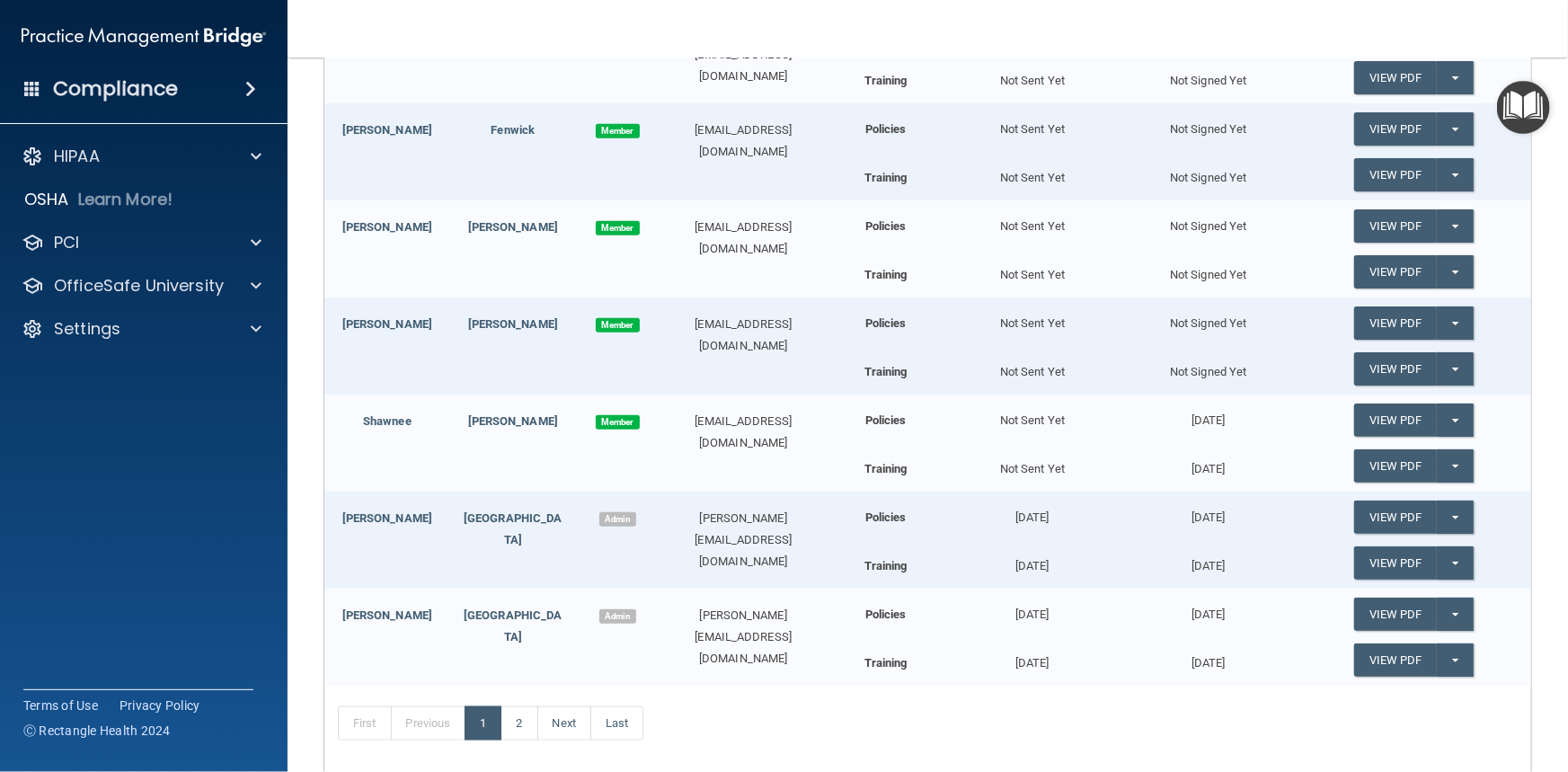
scroll to position [571, 0]
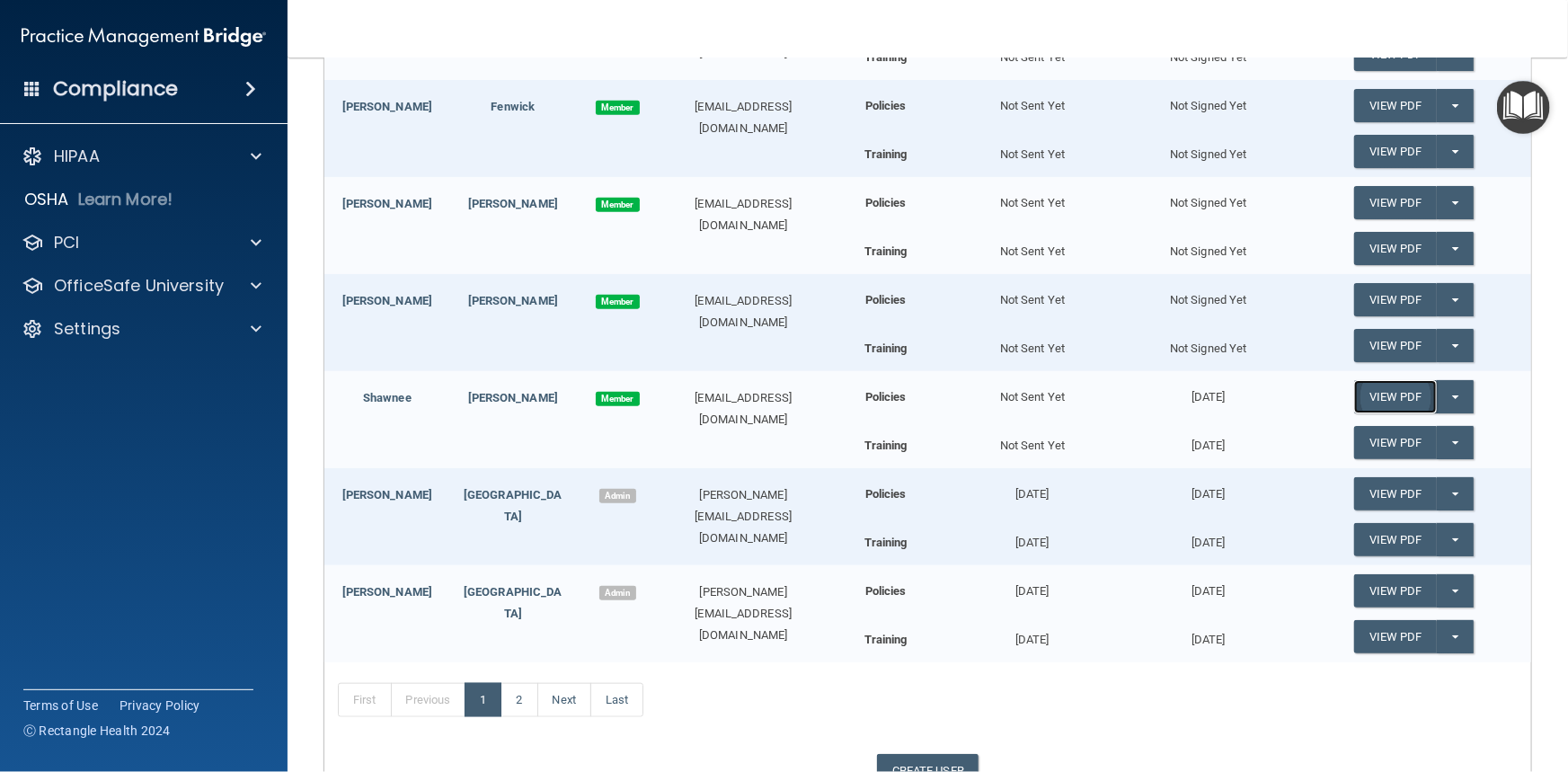
click at [1406, 396] on link "View PDF" at bounding box center [1396, 396] width 83 height 33
click at [1448, 393] on button "Split button!" at bounding box center [1455, 396] width 37 height 33
click at [1447, 427] on link "Update Acknowledgment" at bounding box center [1437, 433] width 165 height 27
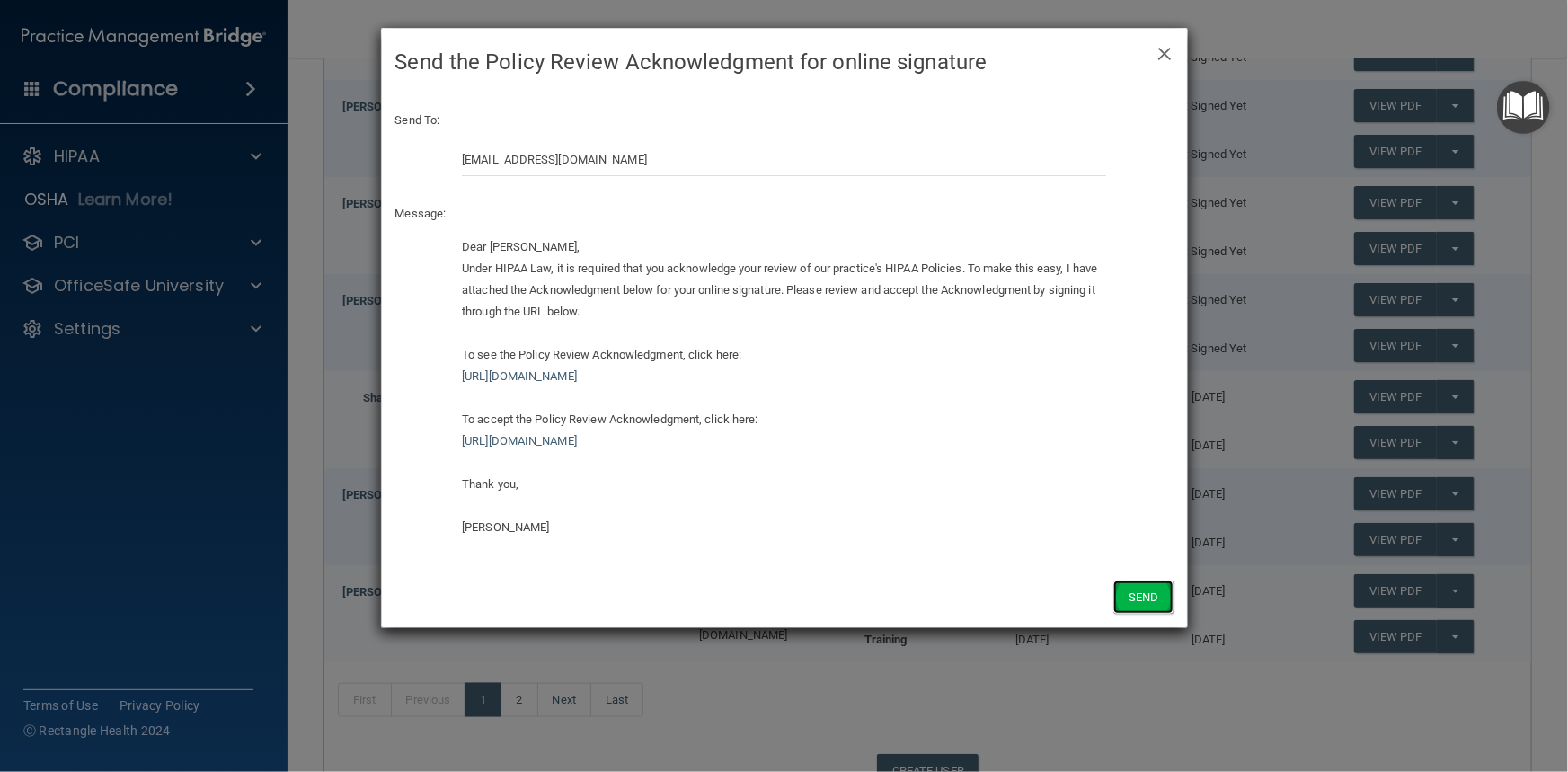
click at [1149, 600] on button "Send" at bounding box center [1143, 597] width 59 height 33
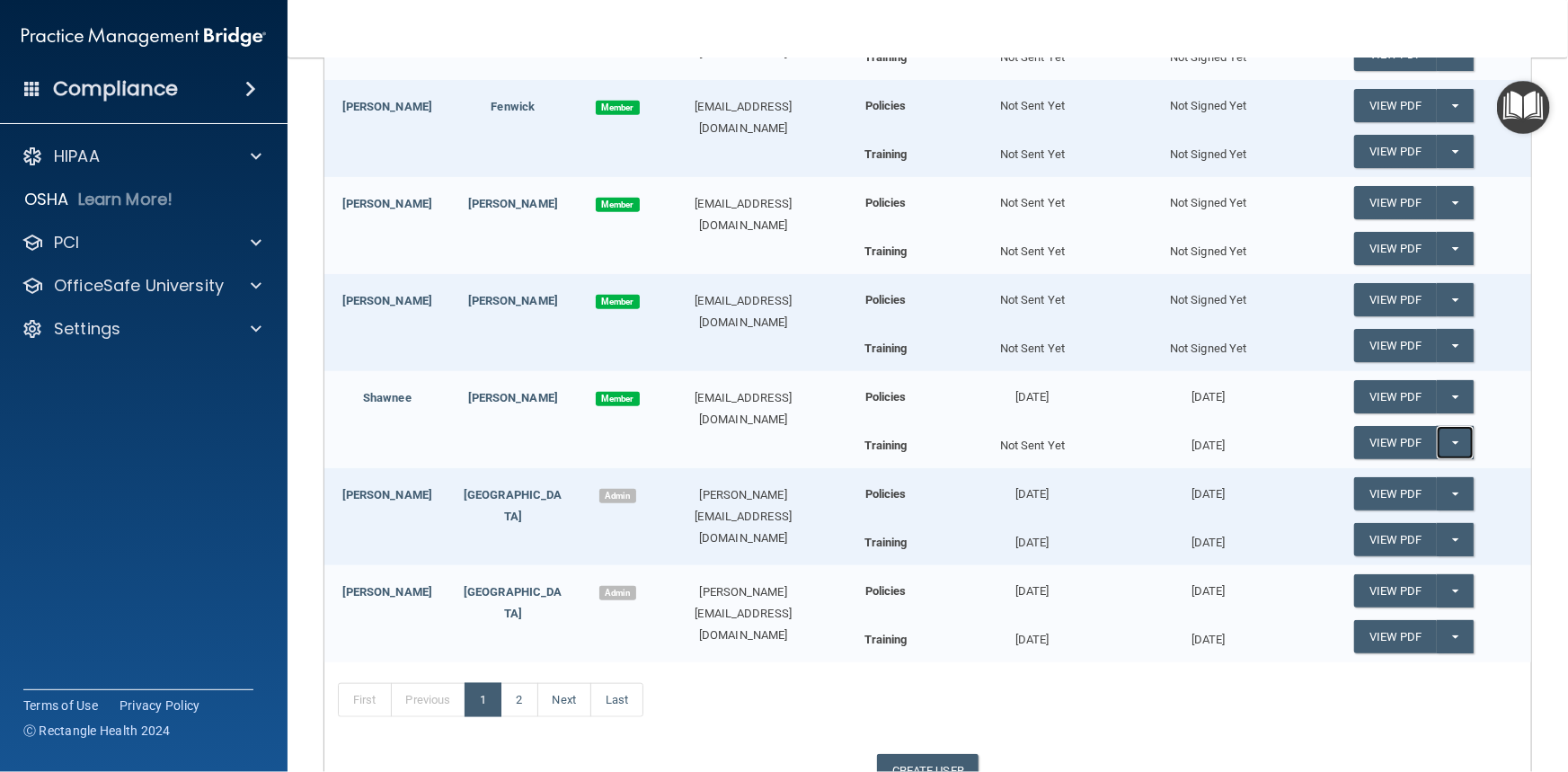
click at [1446, 437] on button "Split button!" at bounding box center [1455, 443] width 37 height 33
click at [1447, 471] on link "Update Acknowledgment" at bounding box center [1437, 479] width 165 height 27
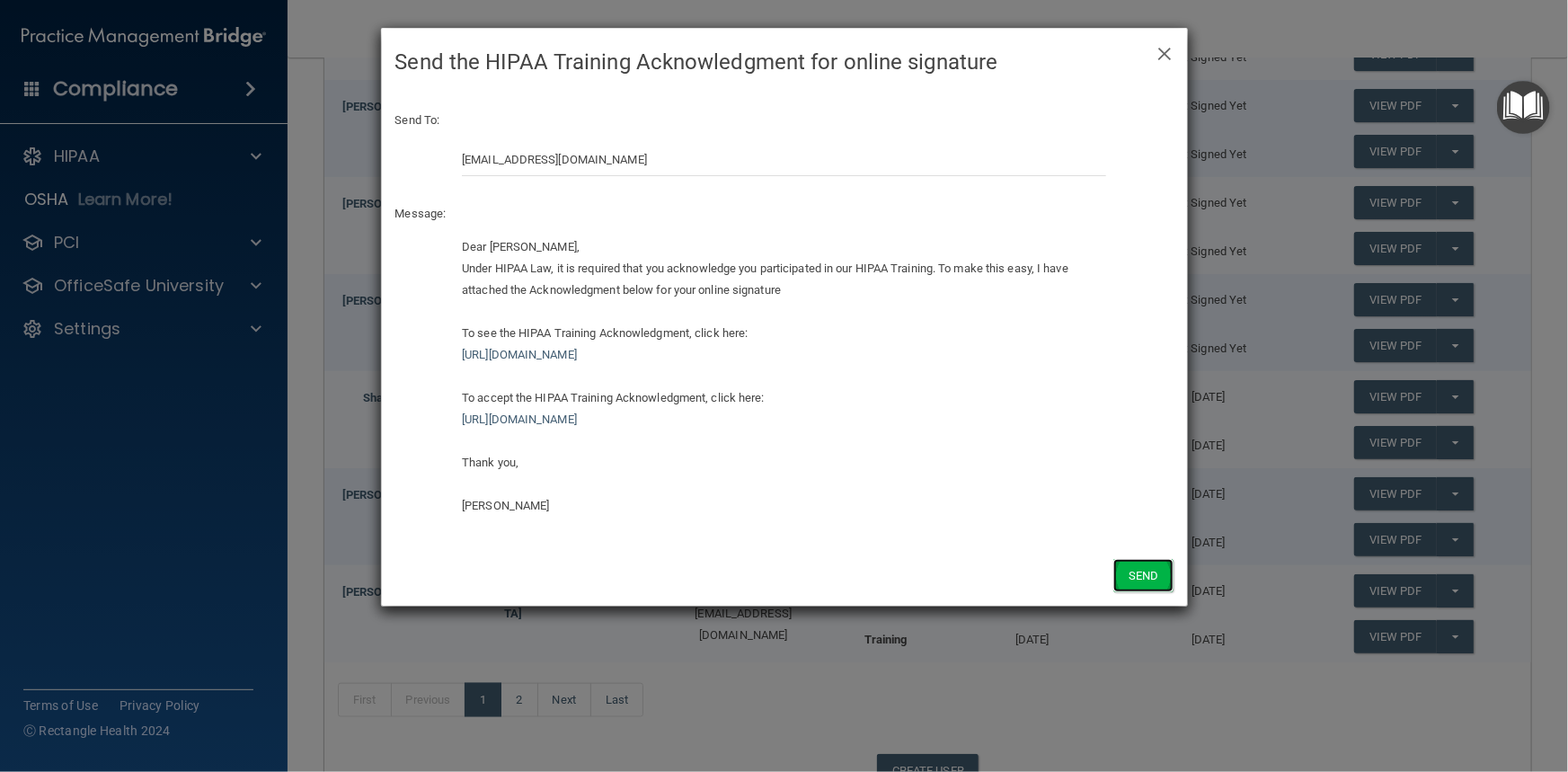
click at [1140, 573] on button "Send" at bounding box center [1143, 575] width 59 height 33
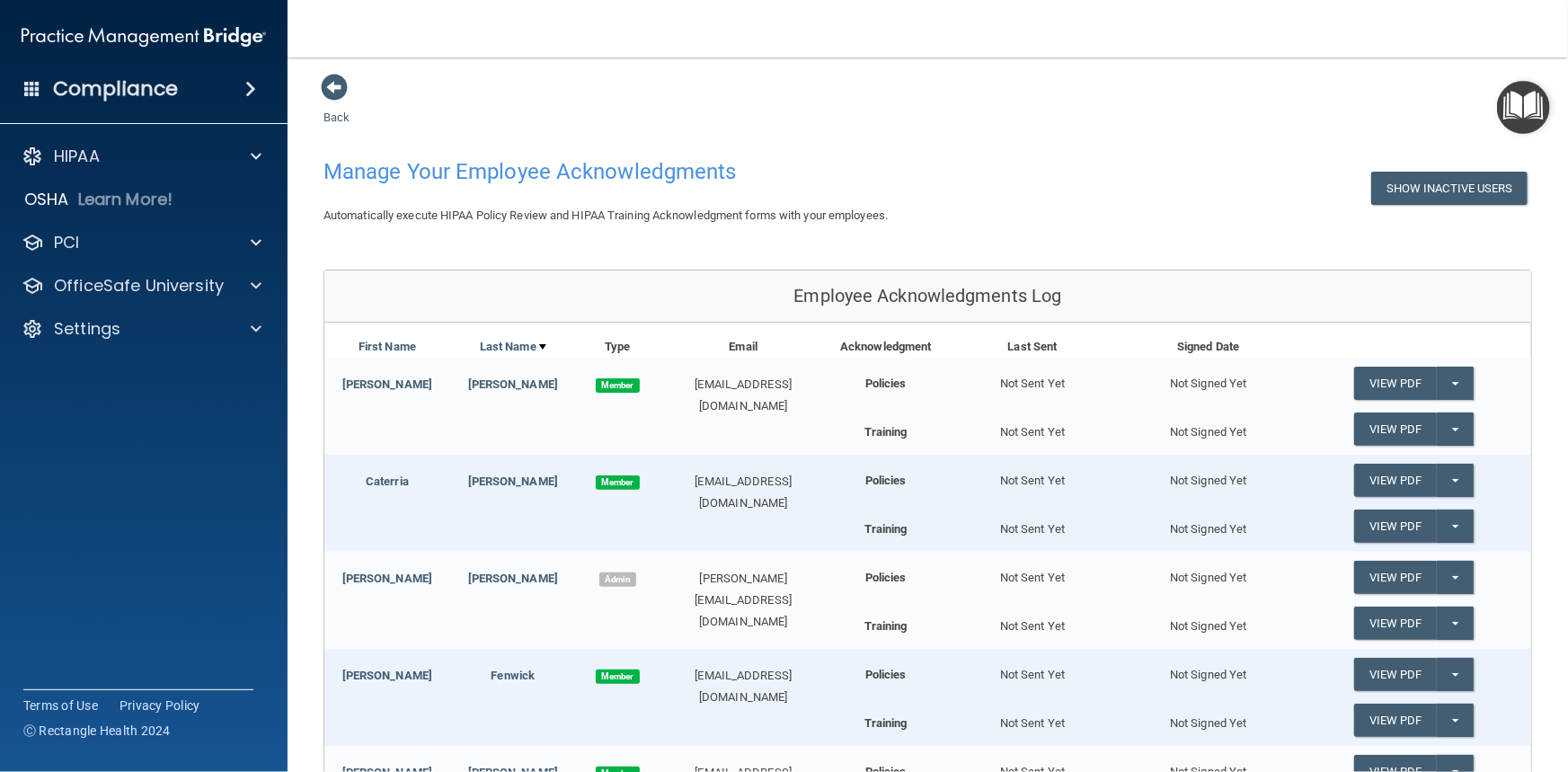
scroll to position [0, 0]
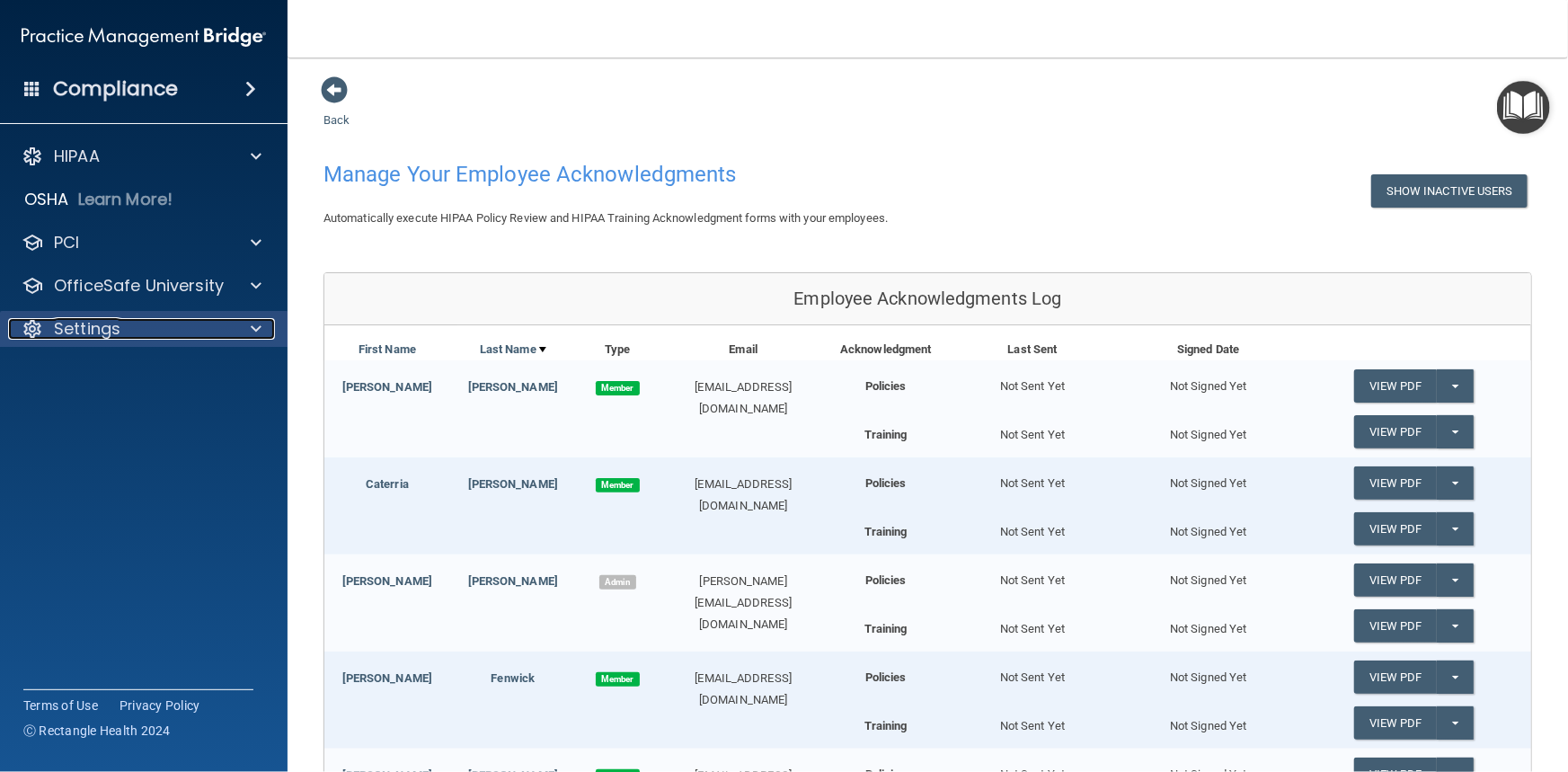
click at [113, 323] on p "Settings" at bounding box center [87, 329] width 67 height 22
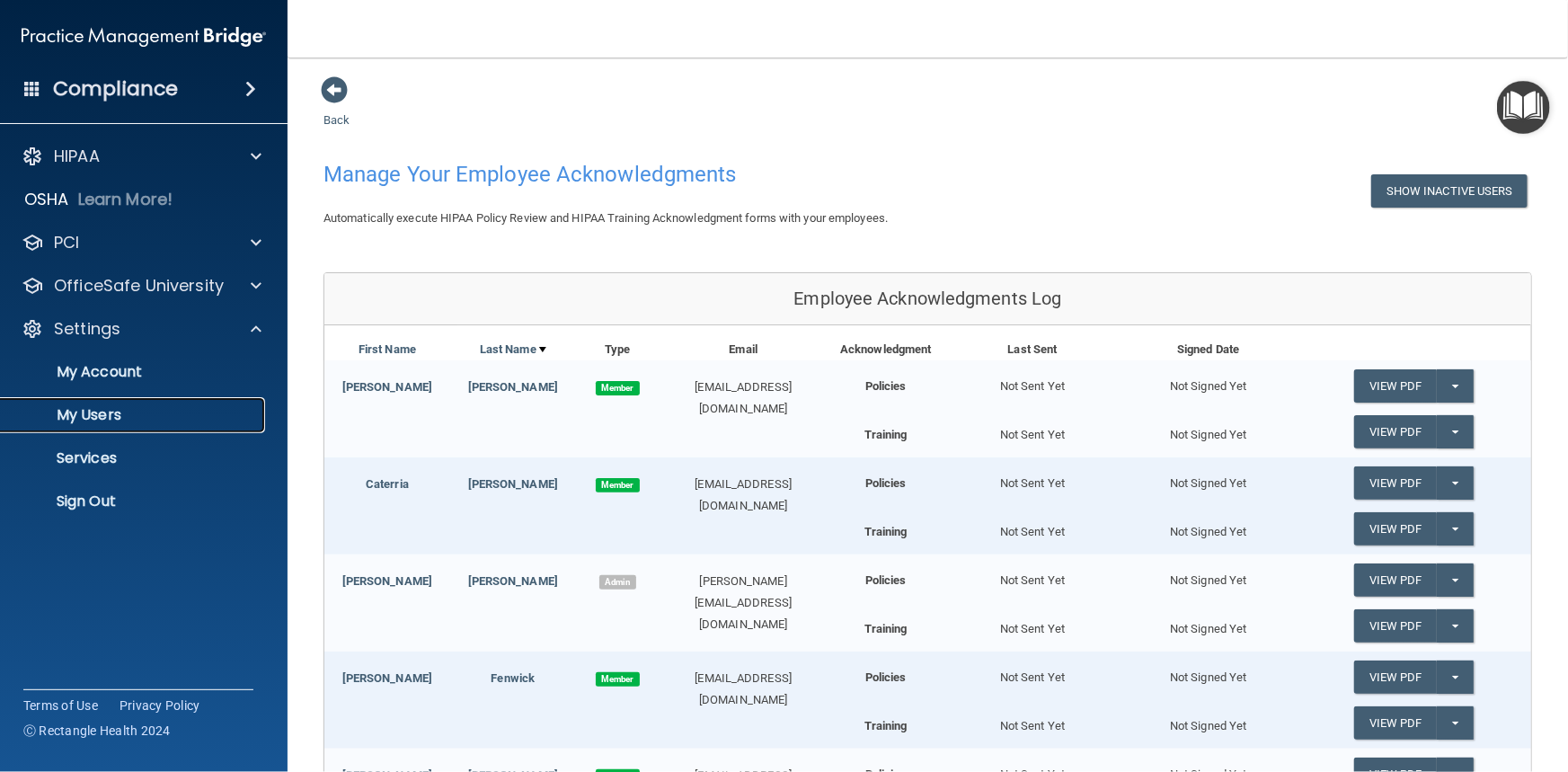
click at [94, 406] on p "My Users" at bounding box center [134, 415] width 246 height 18
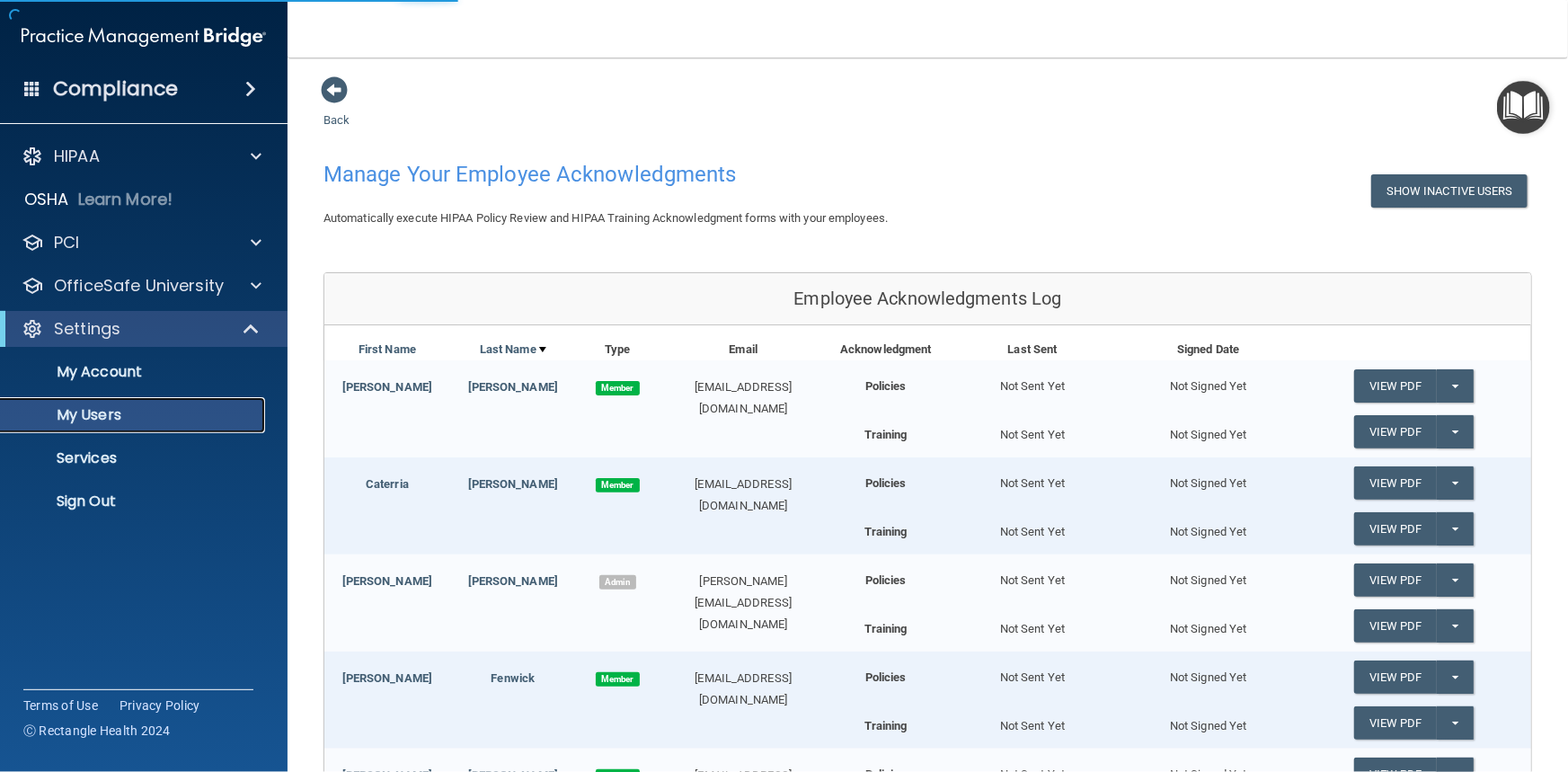
select select "20"
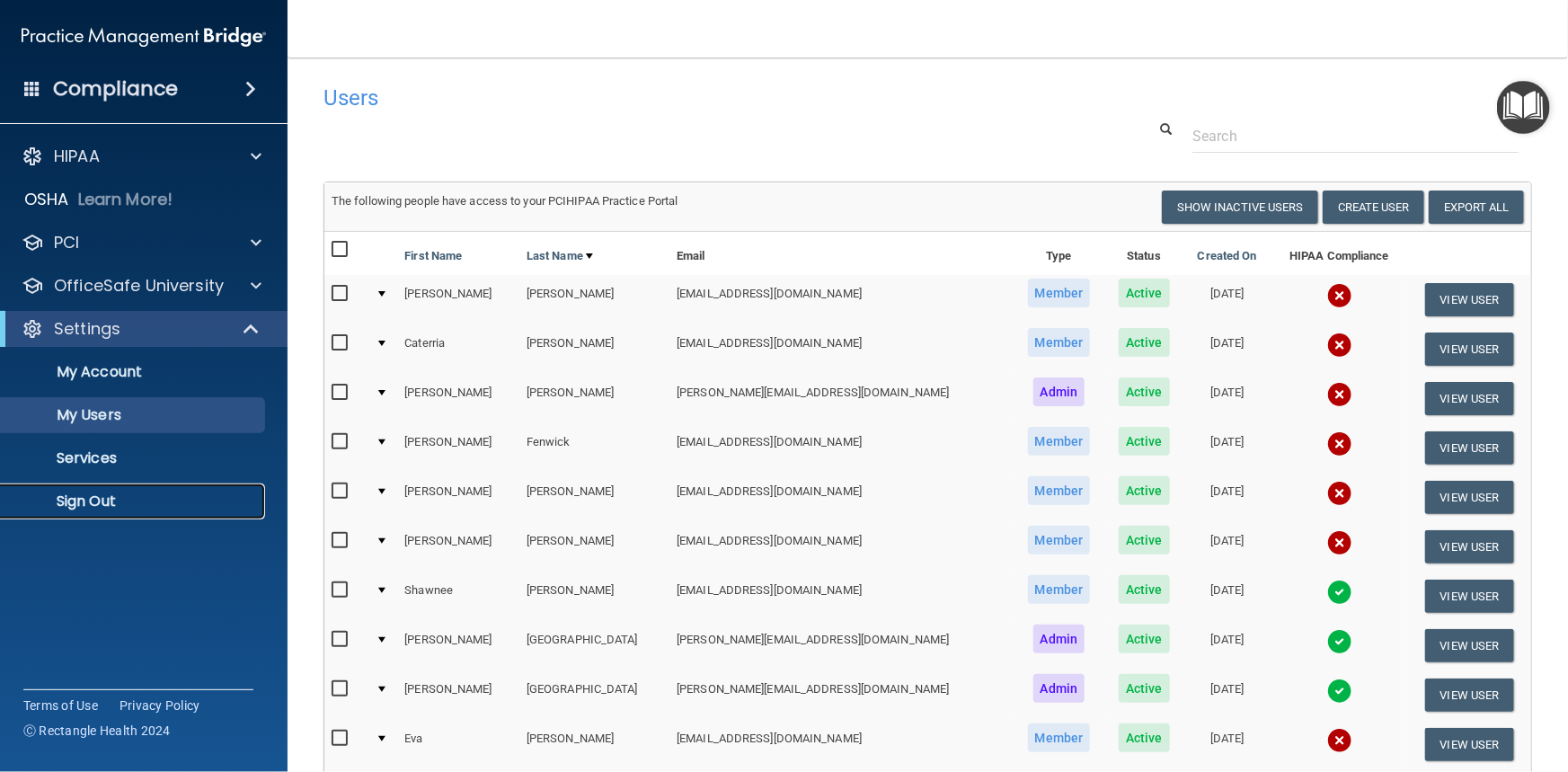
click at [89, 501] on p "Sign Out" at bounding box center [134, 501] width 246 height 18
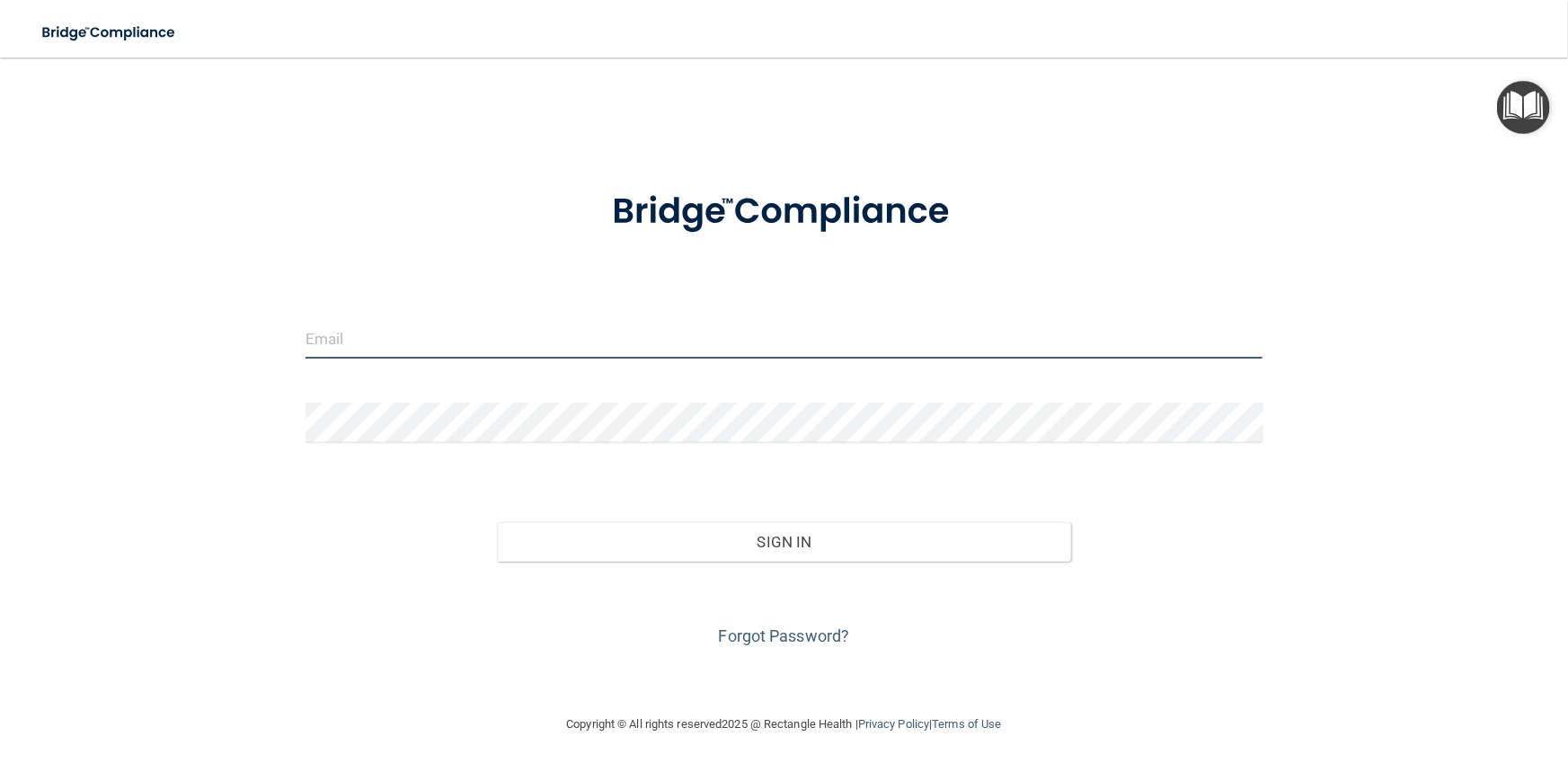
type input "[PERSON_NAME][EMAIL_ADDRESS][DOMAIN_NAME]"
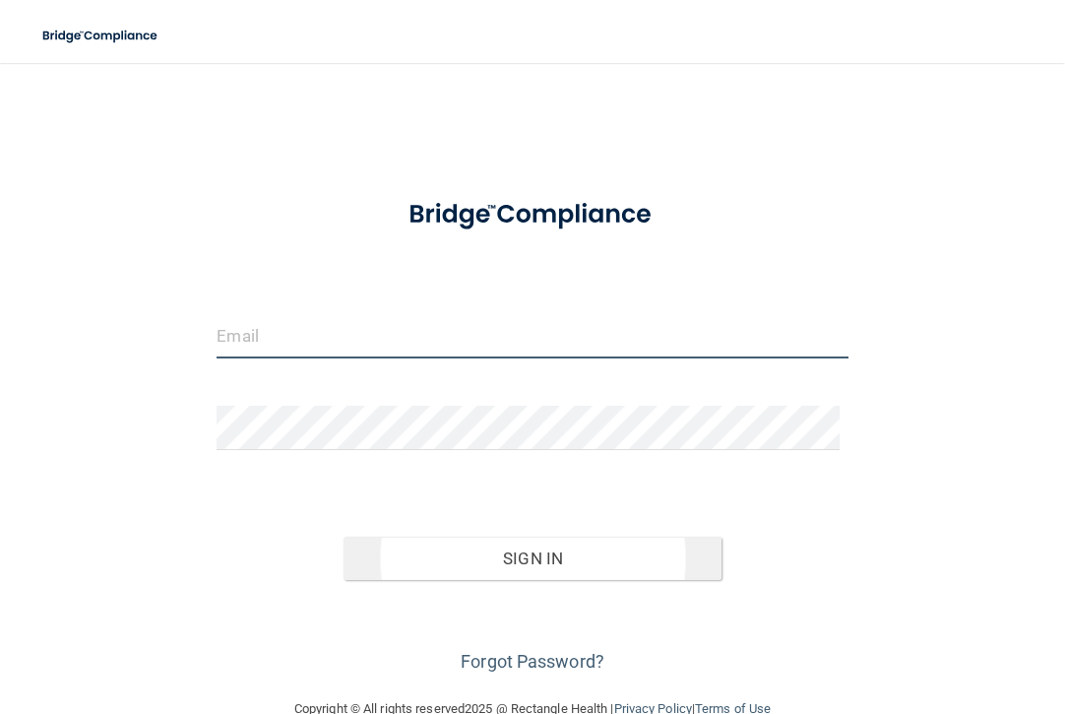
type input "[PERSON_NAME][EMAIL_ADDRESS][DOMAIN_NAME]"
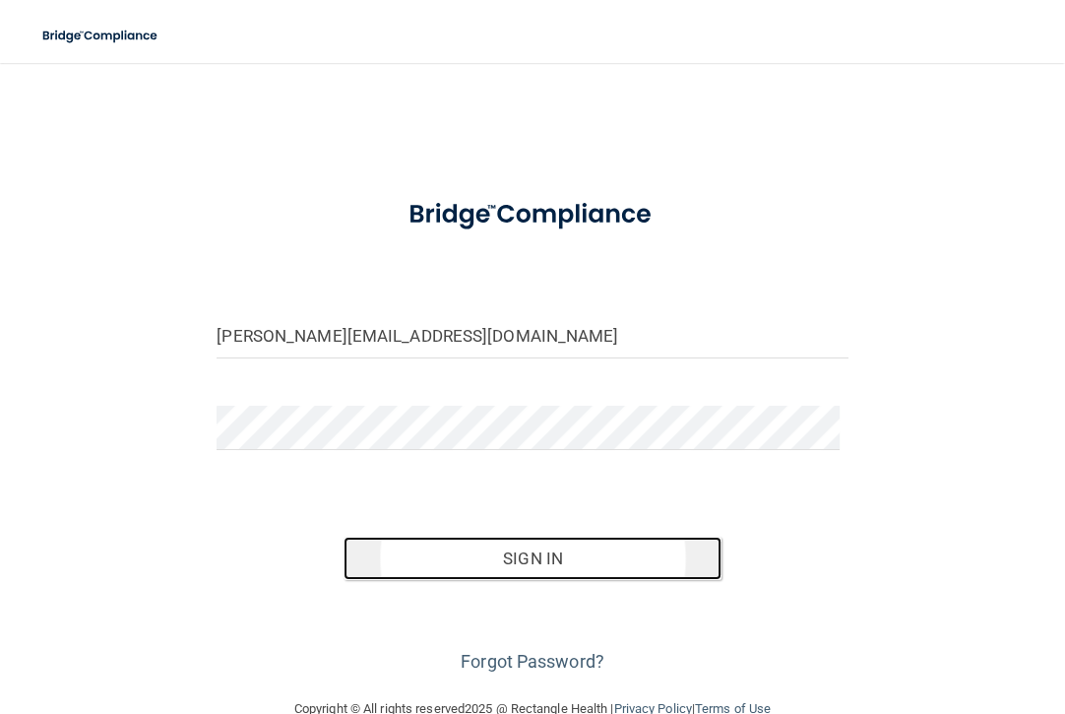
click at [507, 559] on button "Sign In" at bounding box center [533, 558] width 379 height 43
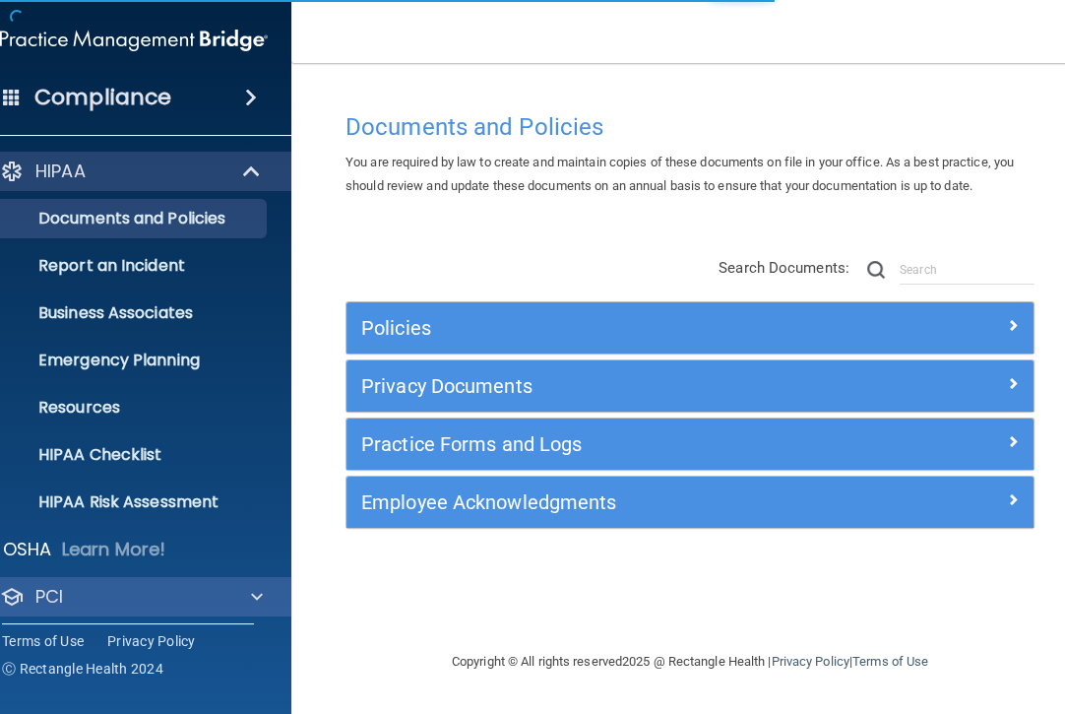
scroll to position [103, 0]
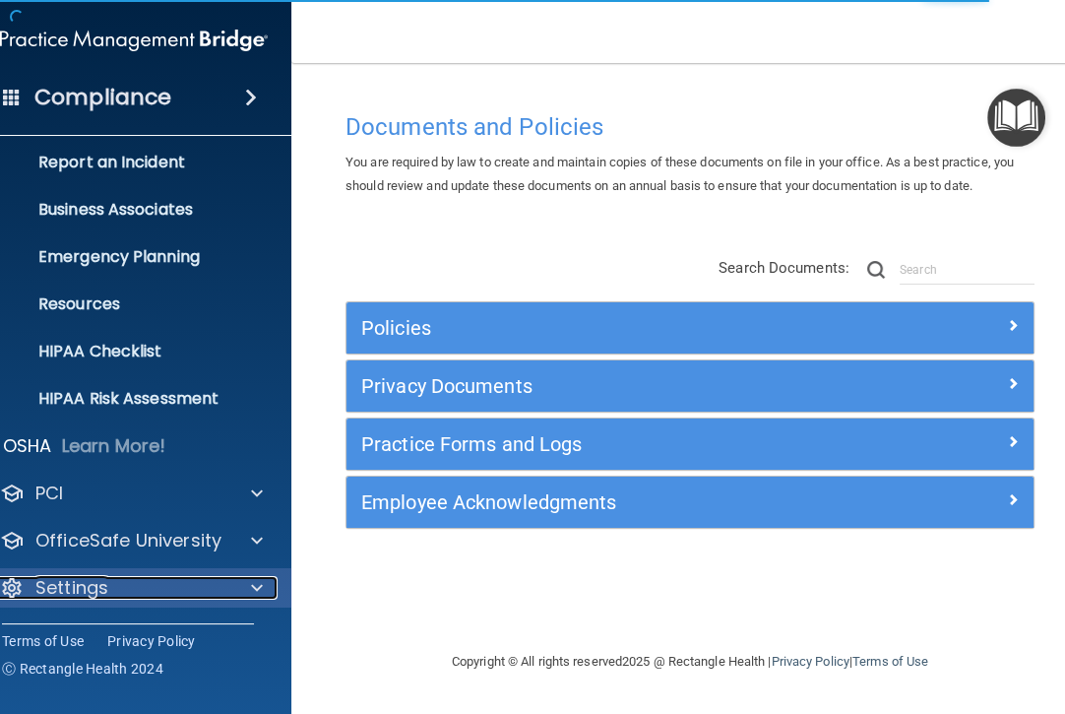
click at [256, 584] on span at bounding box center [257, 588] width 12 height 24
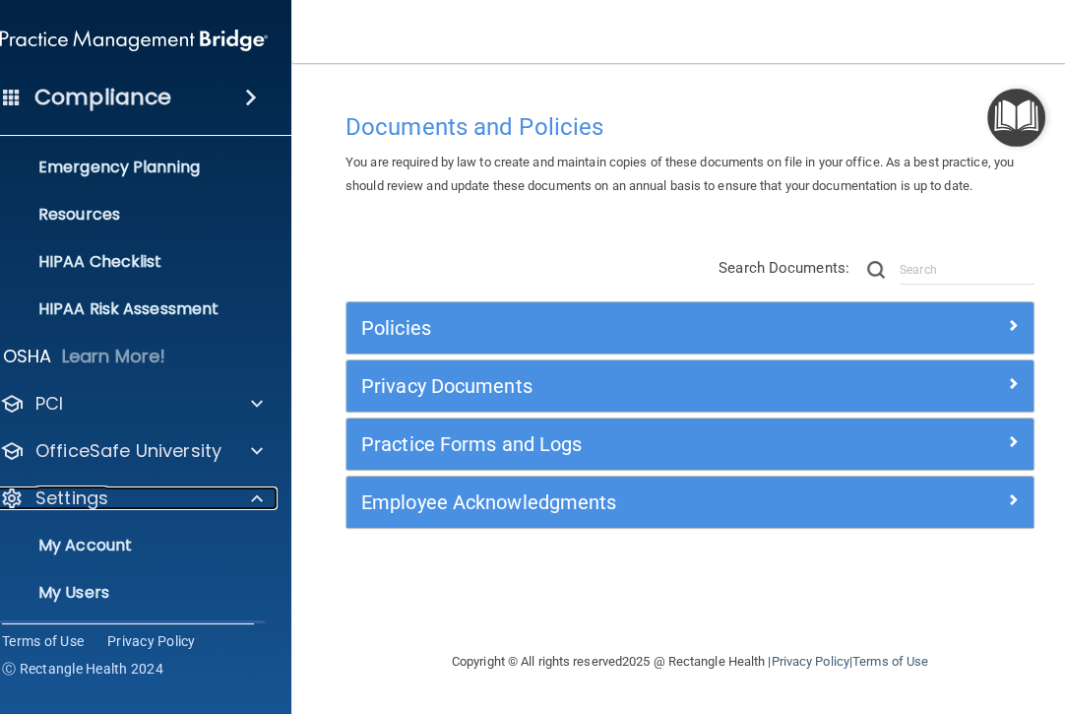
scroll to position [291, 0]
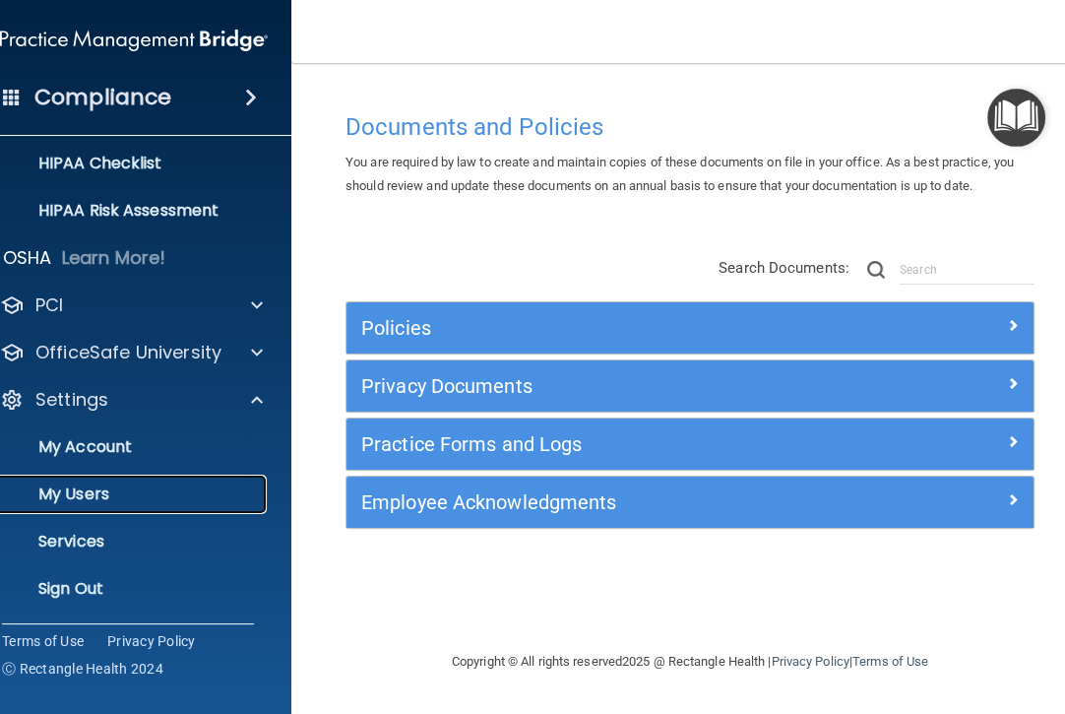
click at [154, 496] on p "My Users" at bounding box center [123, 494] width 269 height 20
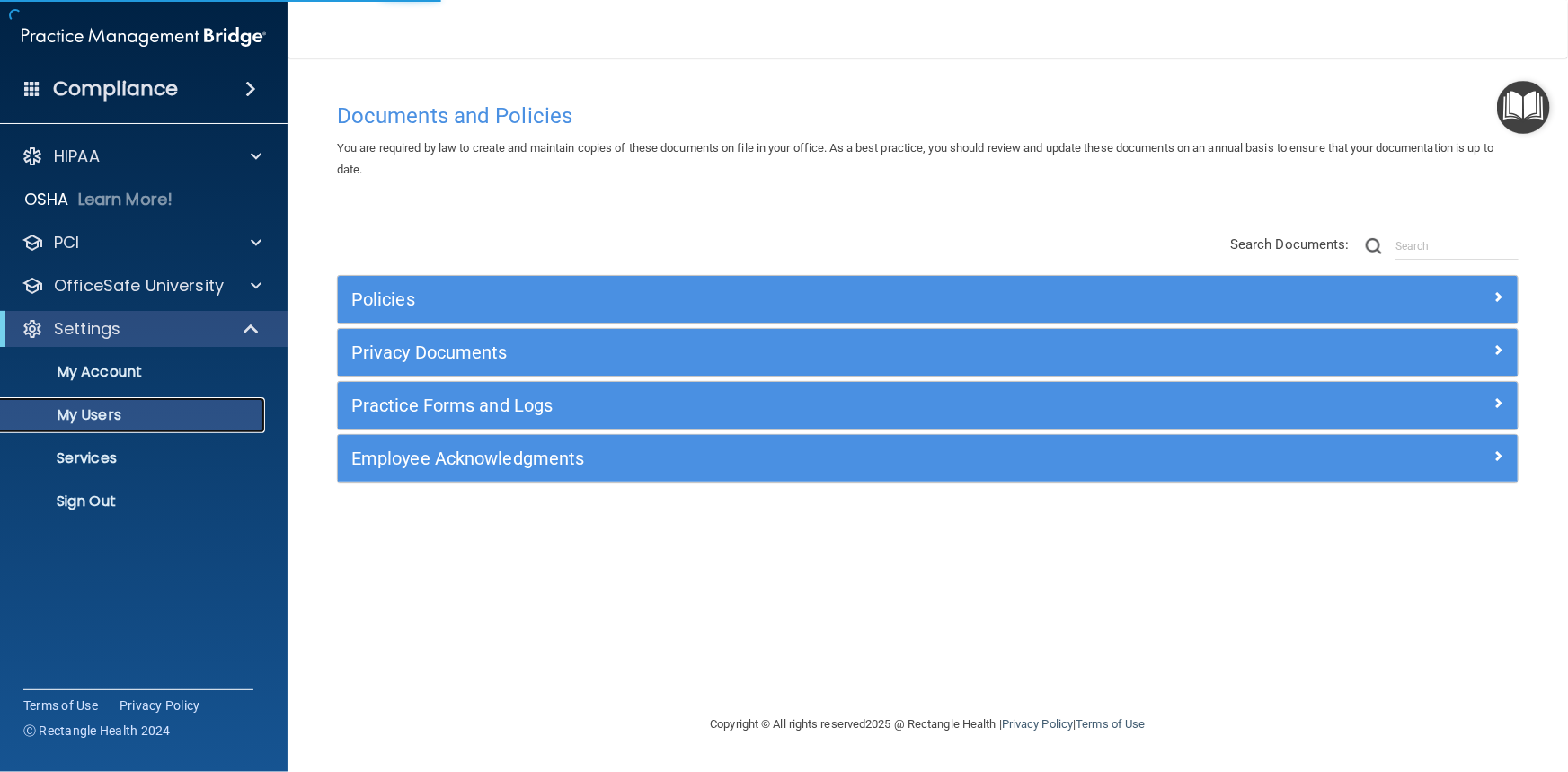
select select "20"
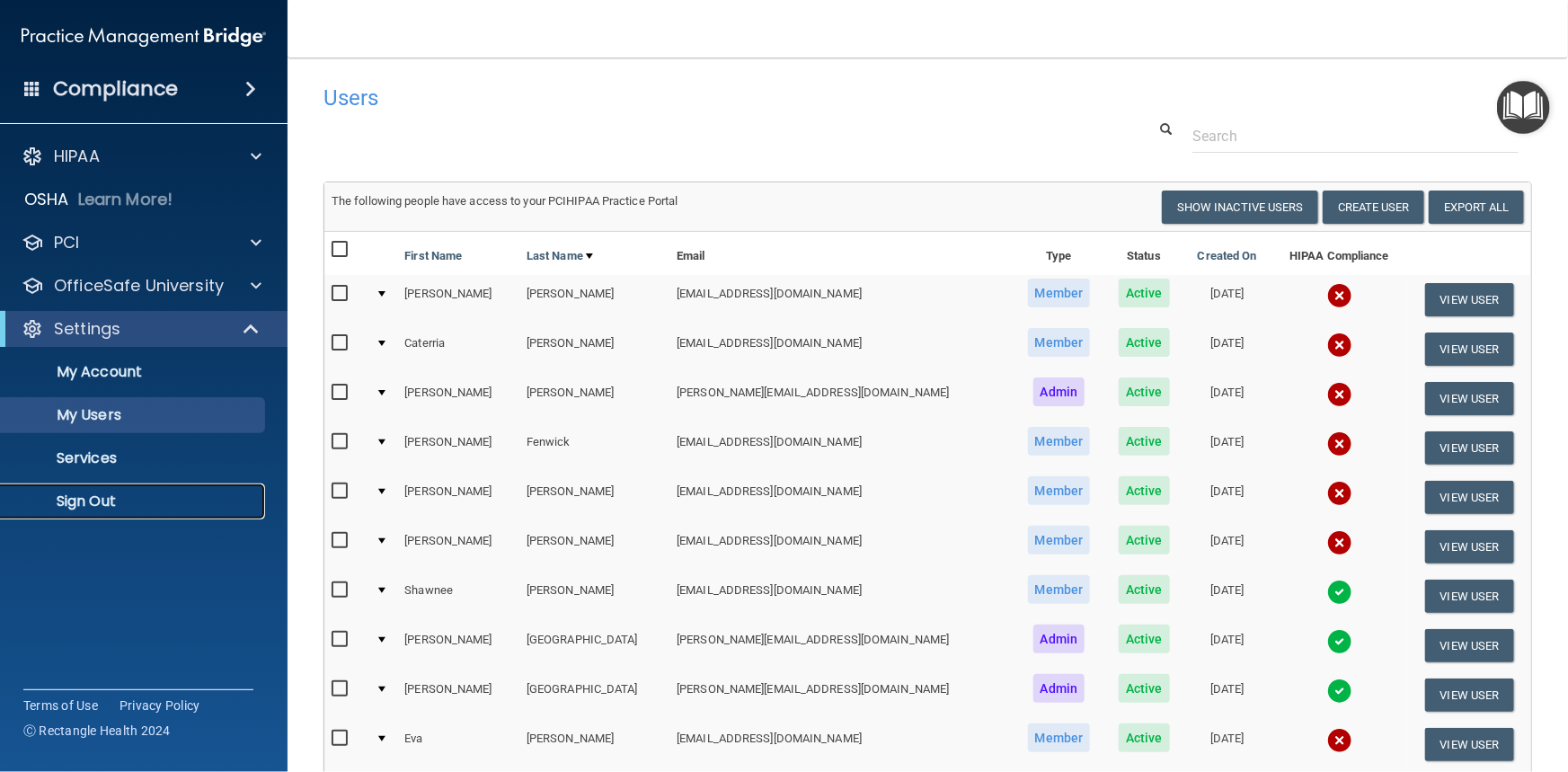
click at [87, 494] on p "Sign Out" at bounding box center [134, 501] width 246 height 18
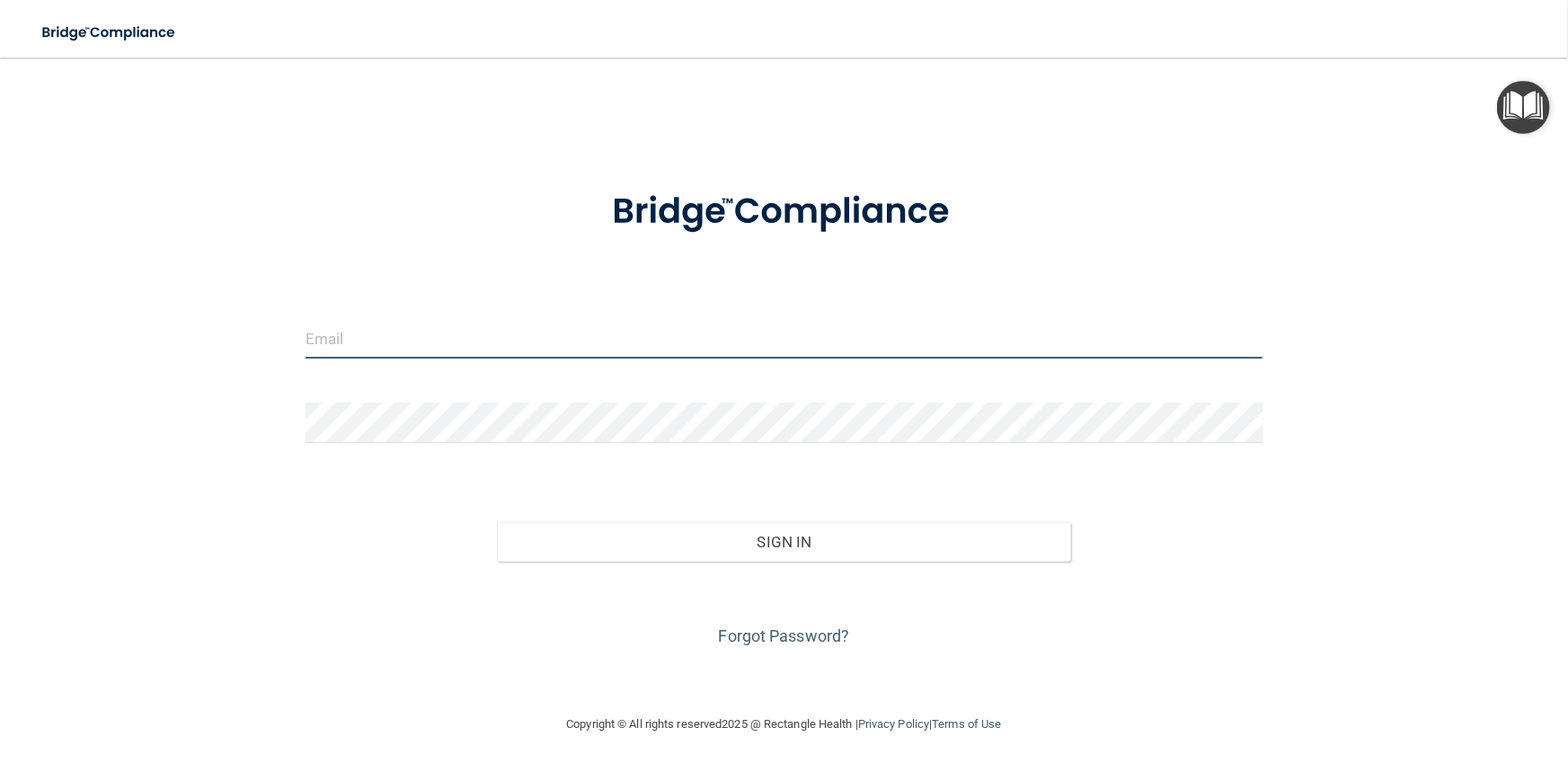
type input "[PERSON_NAME][EMAIL_ADDRESS][DOMAIN_NAME]"
